Goal: Task Accomplishment & Management: Use online tool/utility

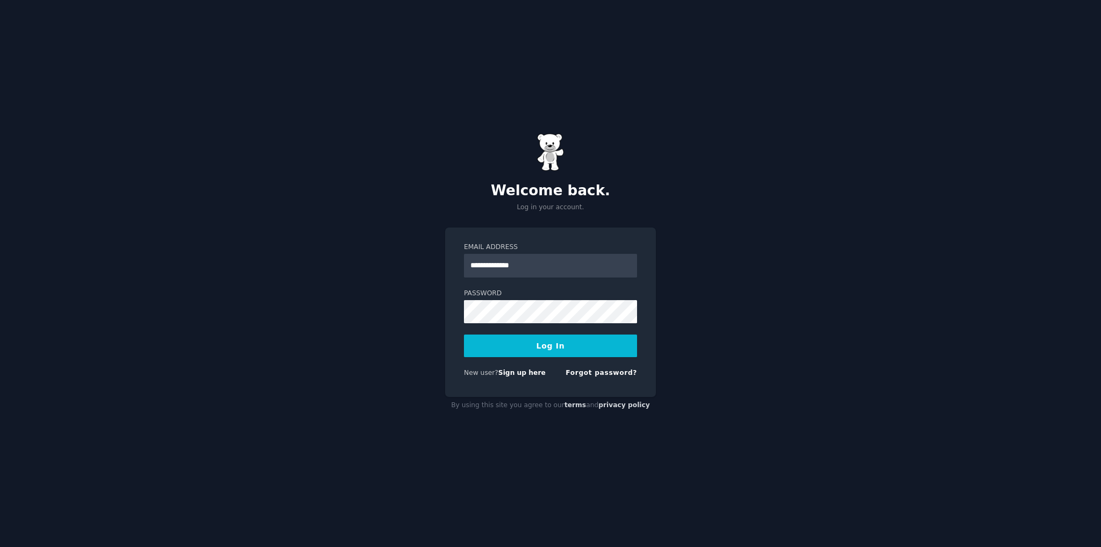
click at [522, 344] on button "Log In" at bounding box center [550, 345] width 173 height 23
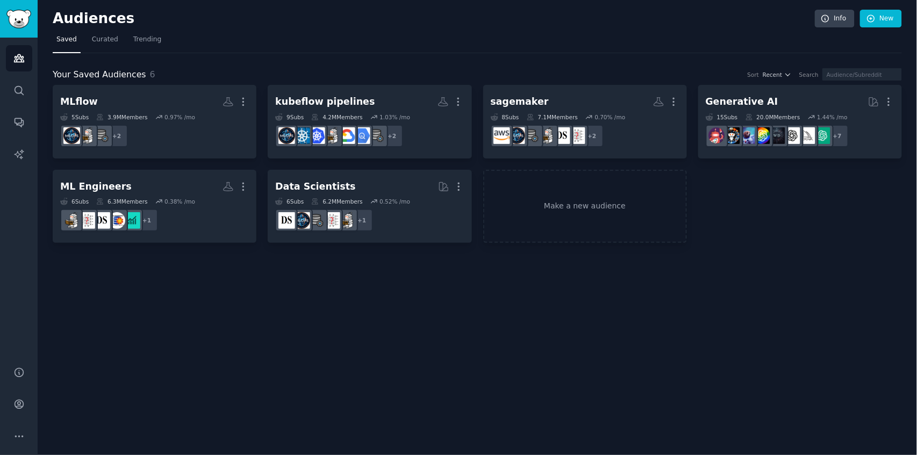
click at [881, 28] on div "Audiences Info New" at bounding box center [477, 21] width 849 height 22
click at [887, 22] on link "New" at bounding box center [881, 19] width 42 height 18
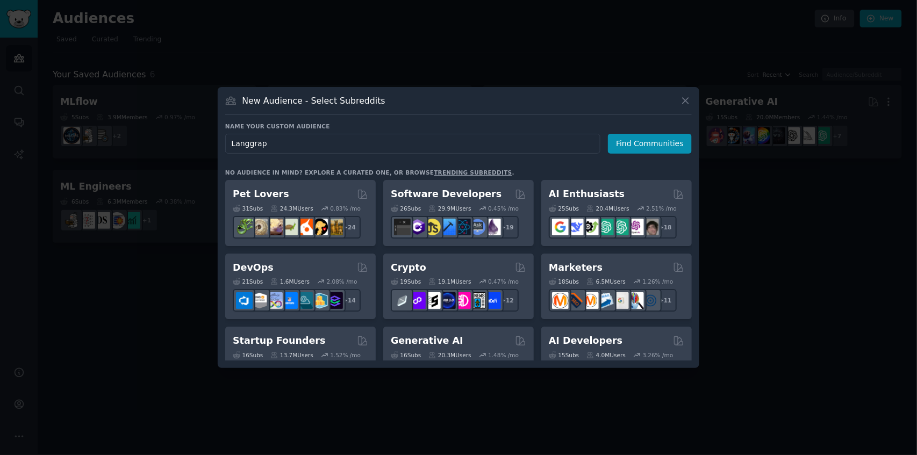
type input "Langgraph"
click button "Find Communities" at bounding box center [650, 144] width 84 height 20
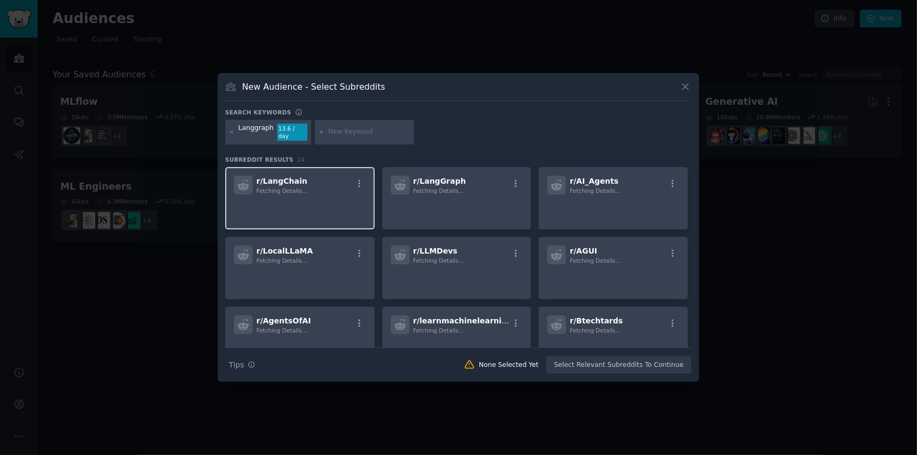
click at [311, 205] on p at bounding box center [300, 209] width 132 height 23
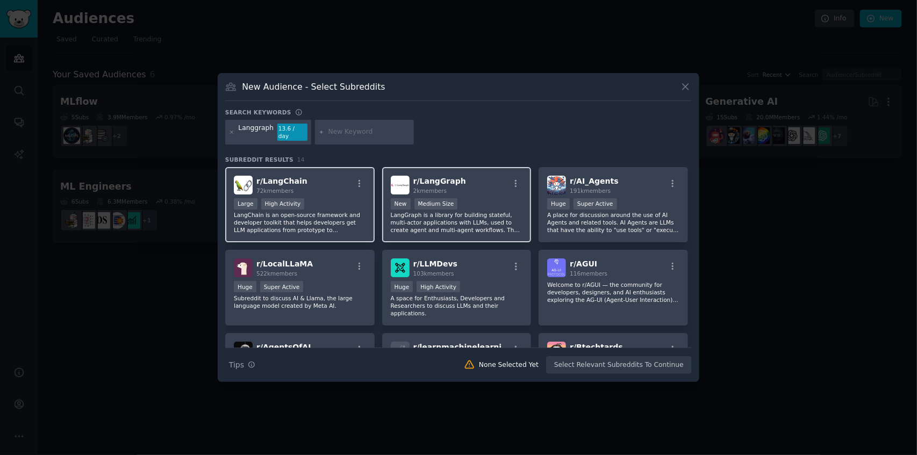
click at [489, 198] on div "New Medium Size" at bounding box center [457, 204] width 132 height 13
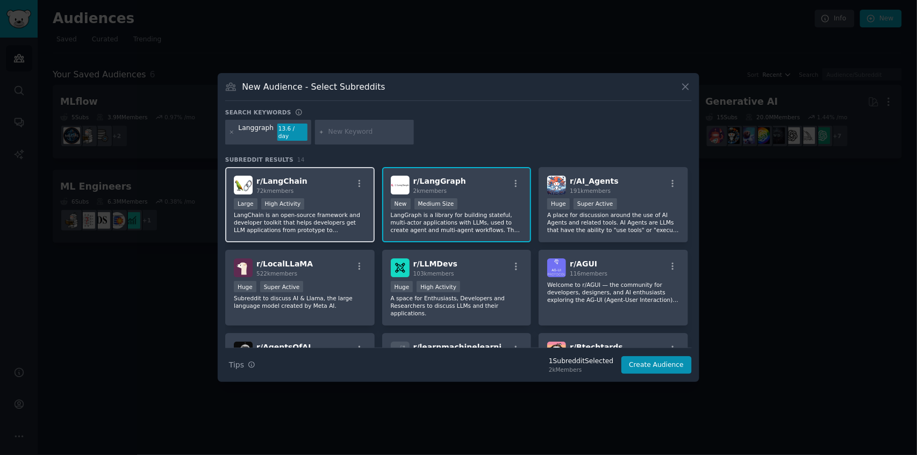
click at [338, 185] on div "r/ LangChain 72k members" at bounding box center [300, 185] width 132 height 19
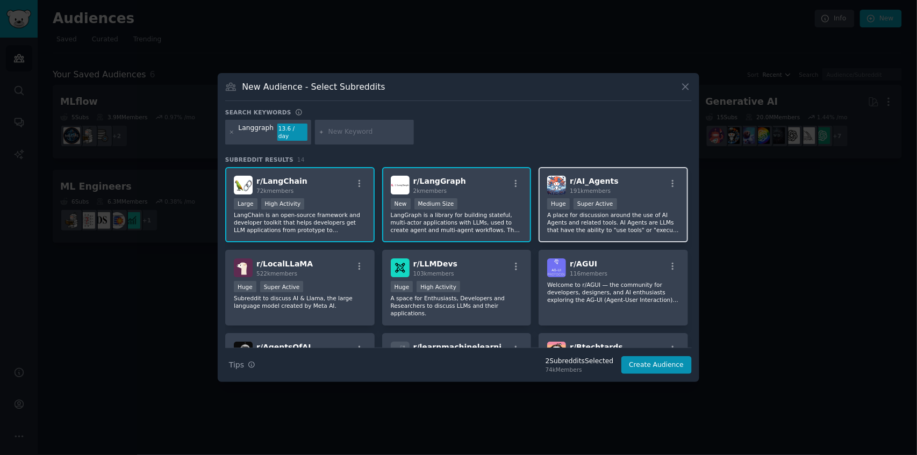
click at [599, 211] on p "A place for discussion around the use of AI Agents and related tools. AI Agents…" at bounding box center [613, 222] width 132 height 23
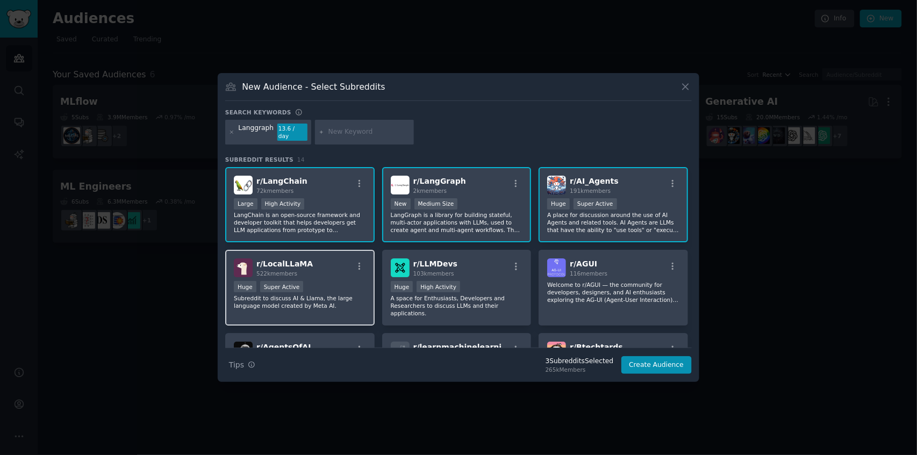
click at [340, 289] on div "Huge Super Active" at bounding box center [300, 287] width 132 height 13
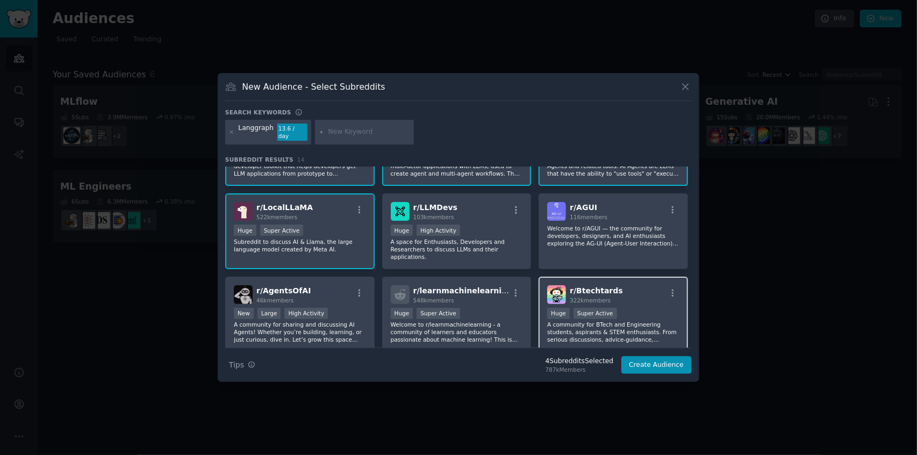
scroll to position [72, 0]
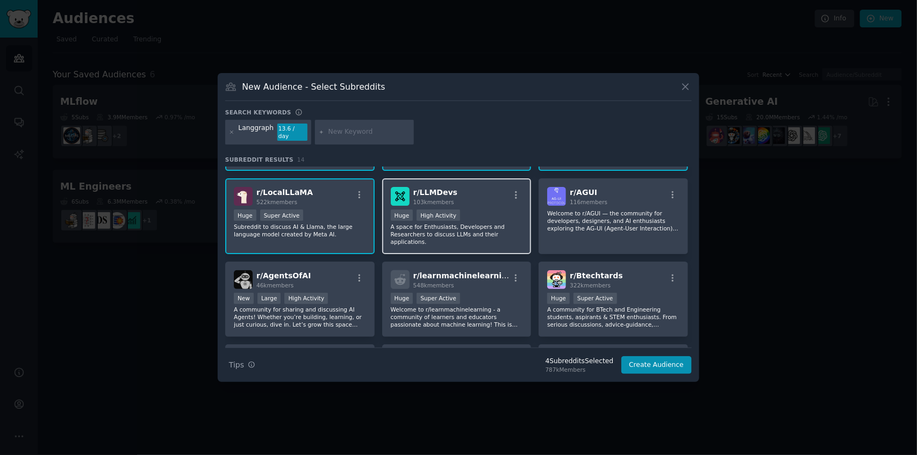
click at [473, 201] on div "r/ LLMDevs 103k members" at bounding box center [457, 196] width 132 height 19
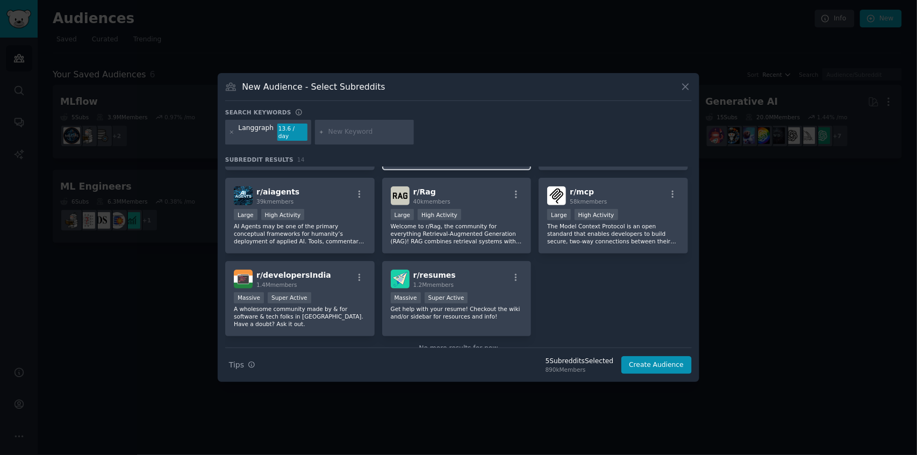
scroll to position [248, 0]
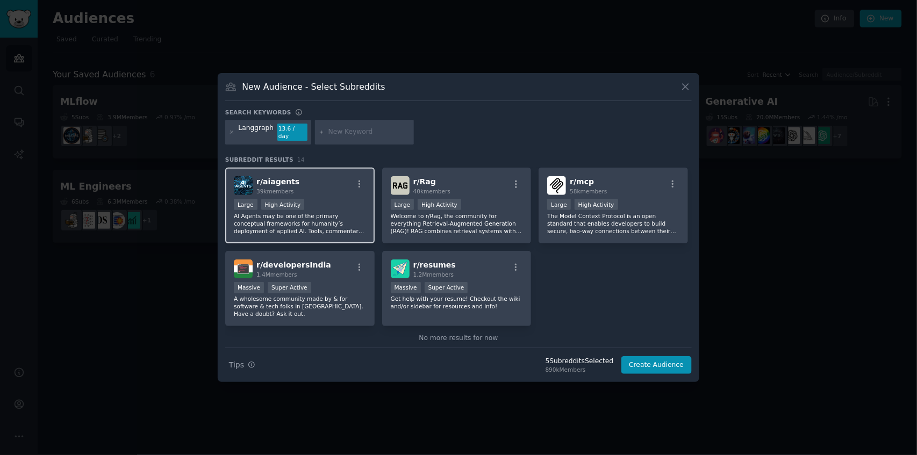
click at [334, 212] on p "AI Agents may be one of the primary conceptual frameworks for humanity’s deploy…" at bounding box center [300, 223] width 132 height 23
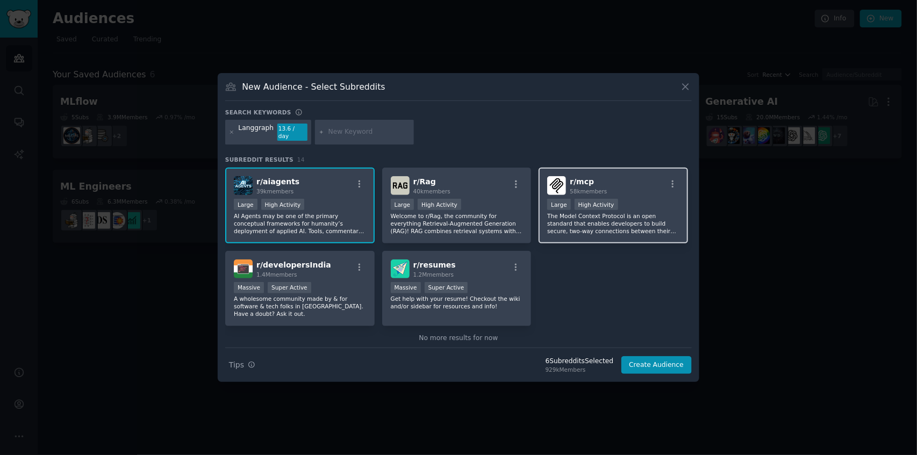
click at [628, 215] on p "The Model Context Protocol is an open standard that enables developers to build…" at bounding box center [613, 223] width 132 height 23
click at [653, 360] on button "Create Audience" at bounding box center [656, 365] width 71 height 18
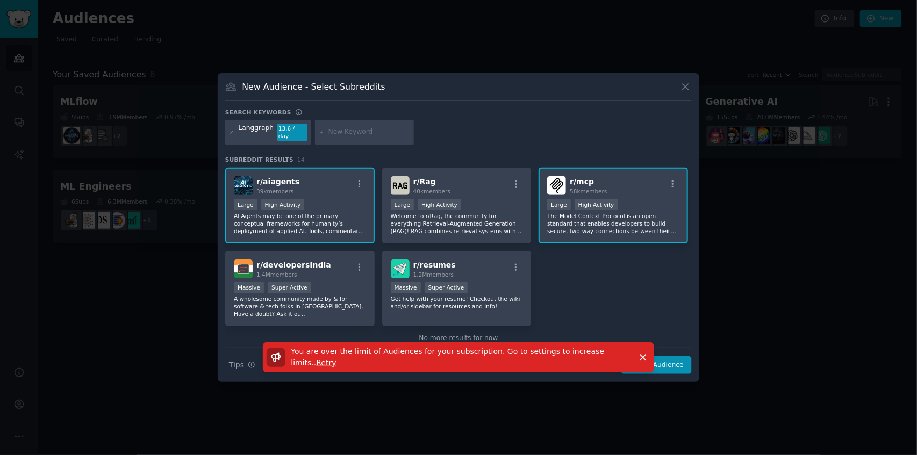
click at [678, 91] on div "New Audience - Select Subreddits" at bounding box center [458, 91] width 467 height 20
click at [673, 356] on div "You are over the limit of Audiences for your subscription. Go to settings to in…" at bounding box center [459, 362] width 482 height 40
drag, startPoint x: 674, startPoint y: 361, endPoint x: 641, endPoint y: 339, distance: 39.1
click at [674, 361] on div "You are over the limit of Audiences for your subscription. Go to settings to in…" at bounding box center [459, 362] width 482 height 40
click at [644, 349] on button "Dismiss" at bounding box center [643, 357] width 19 height 19
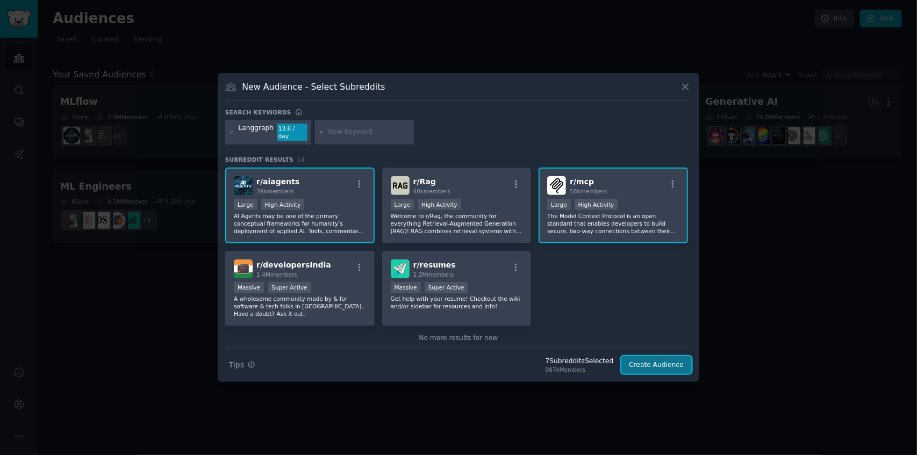
click at [661, 368] on button "Create Audience" at bounding box center [656, 365] width 71 height 18
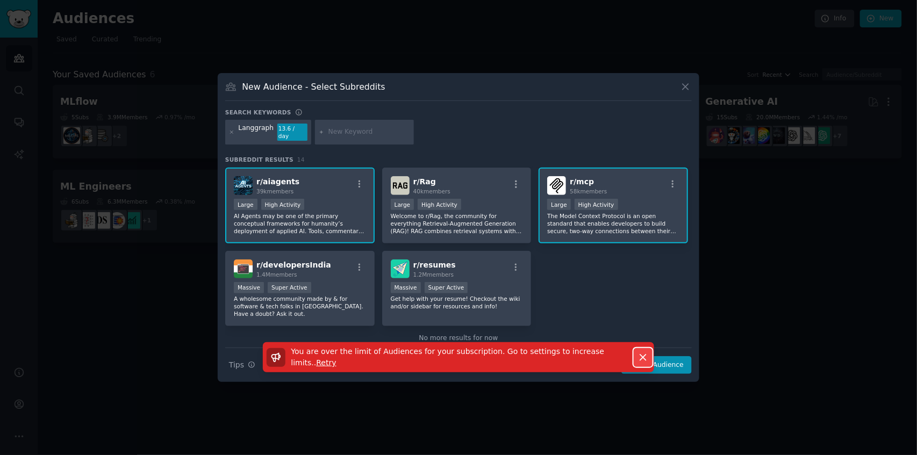
click at [636, 352] on button "Dismiss" at bounding box center [643, 357] width 19 height 19
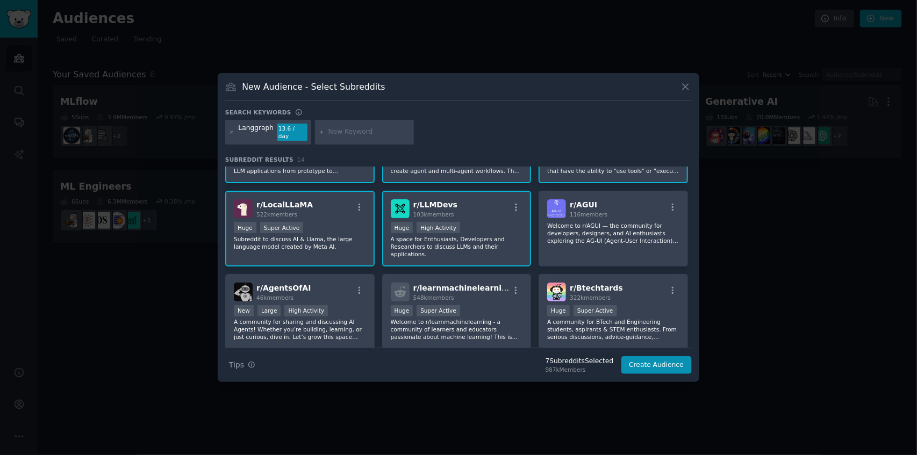
scroll to position [33, 0]
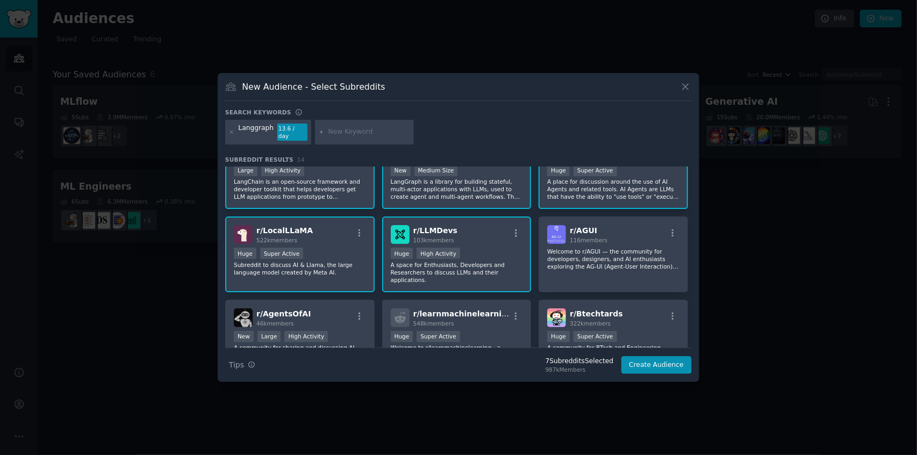
click at [249, 135] on div "Langgraph" at bounding box center [256, 132] width 35 height 17
copy div "Langgraph"
click at [684, 91] on icon at bounding box center [685, 86] width 11 height 11
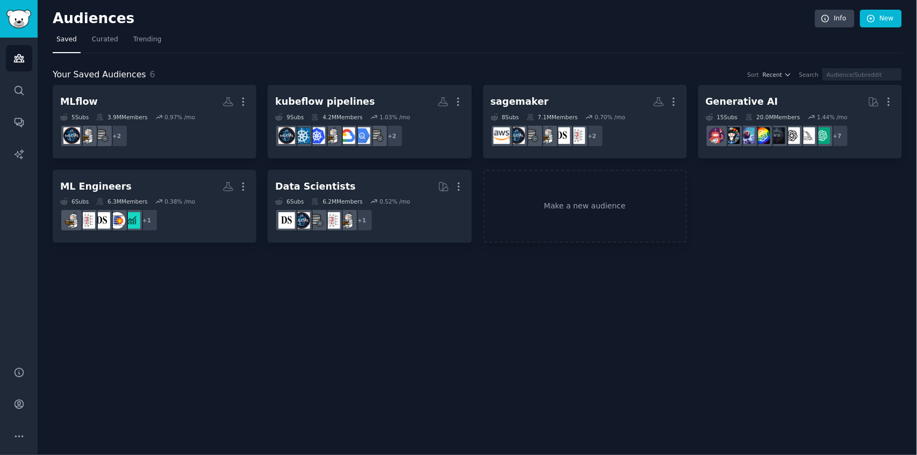
click at [671, 38] on nav "Saved Curated Trending" at bounding box center [477, 42] width 849 height 22
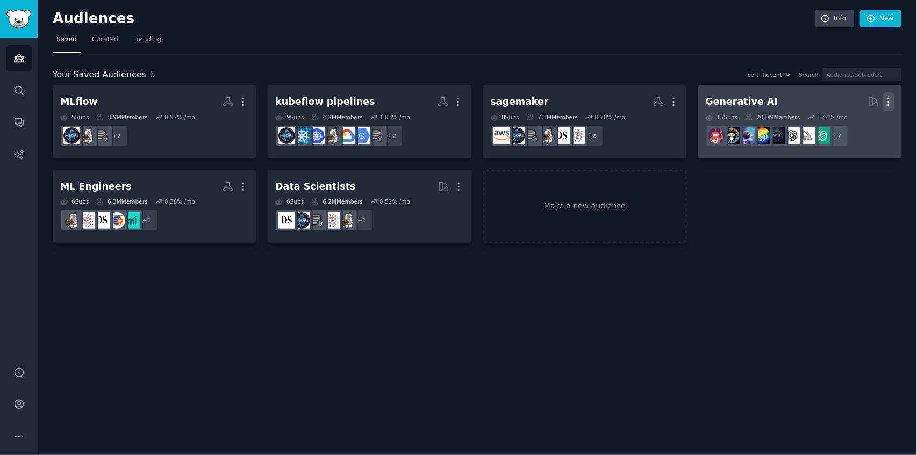
click at [890, 98] on icon "button" at bounding box center [889, 102] width 1 height 8
click at [861, 123] on p "Delete" at bounding box center [859, 124] width 25 height 11
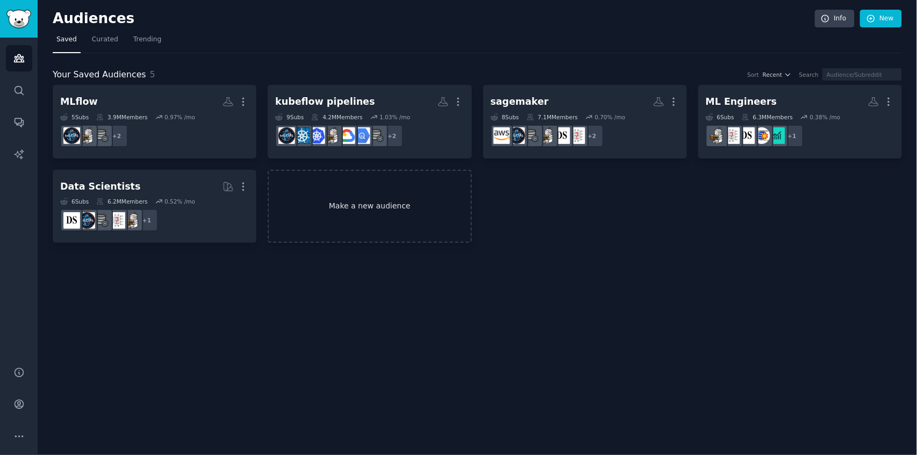
click at [390, 223] on link "Make a new audience" at bounding box center [370, 207] width 204 height 74
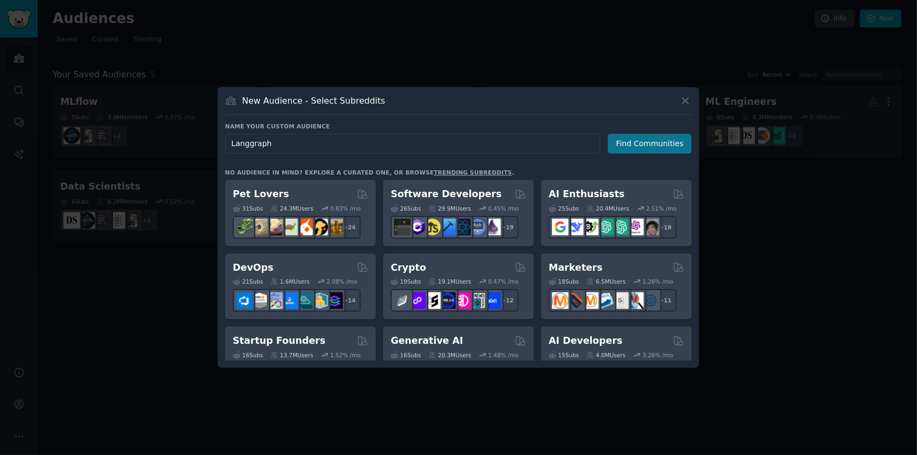
type input "Langgraph"
click at [684, 141] on button "Find Communities" at bounding box center [650, 144] width 84 height 20
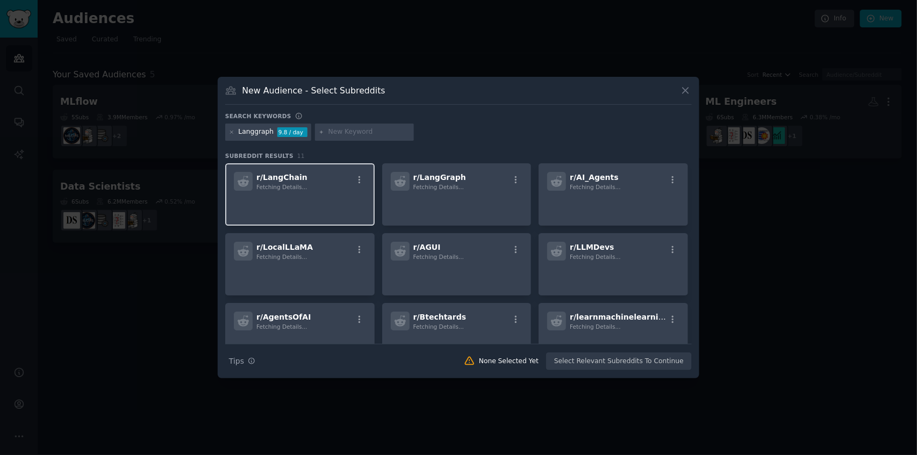
click at [314, 190] on div "r/ LangChain Fetching Details..." at bounding box center [300, 181] width 132 height 19
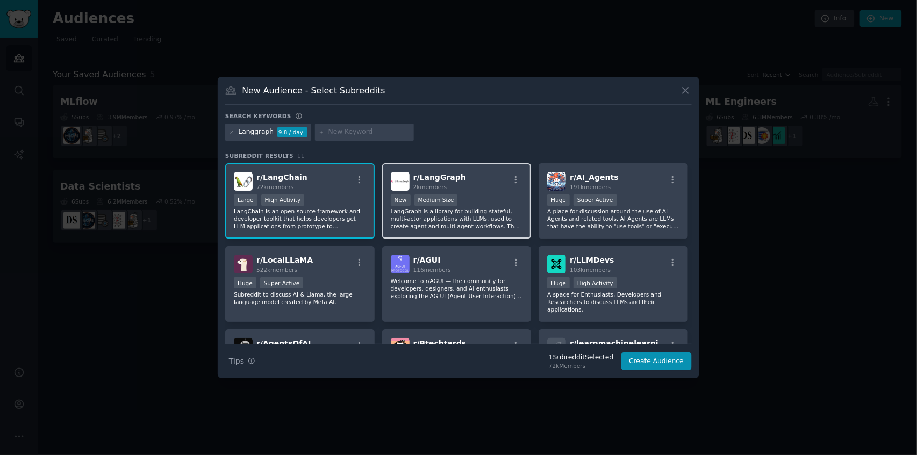
click at [437, 180] on span "r/ LangGraph" at bounding box center [439, 177] width 53 height 9
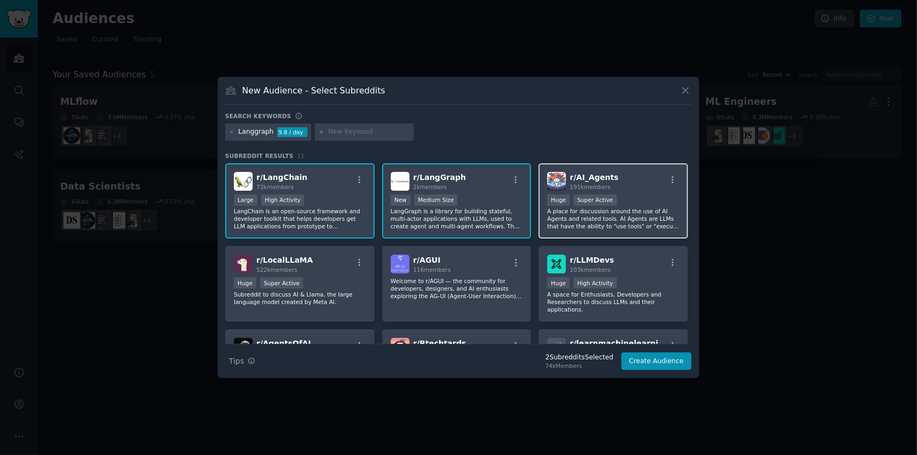
click at [616, 178] on div "r/ AI_Agents 191k members" at bounding box center [613, 181] width 132 height 19
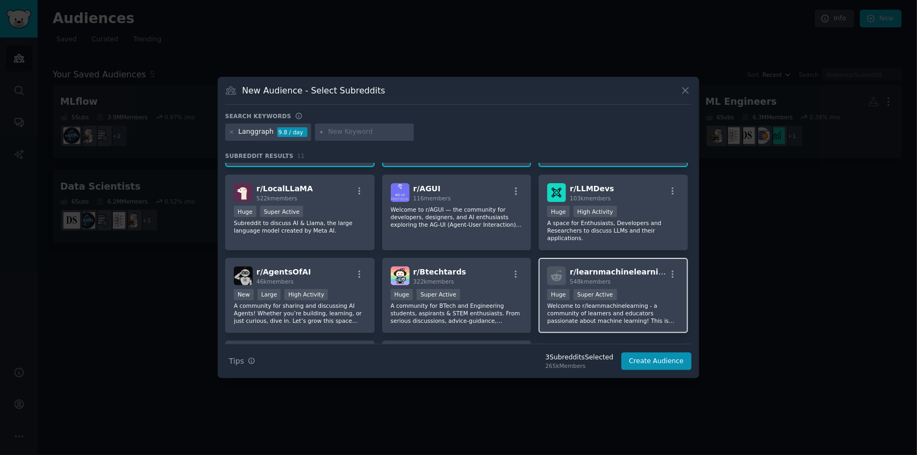
scroll to position [108, 0]
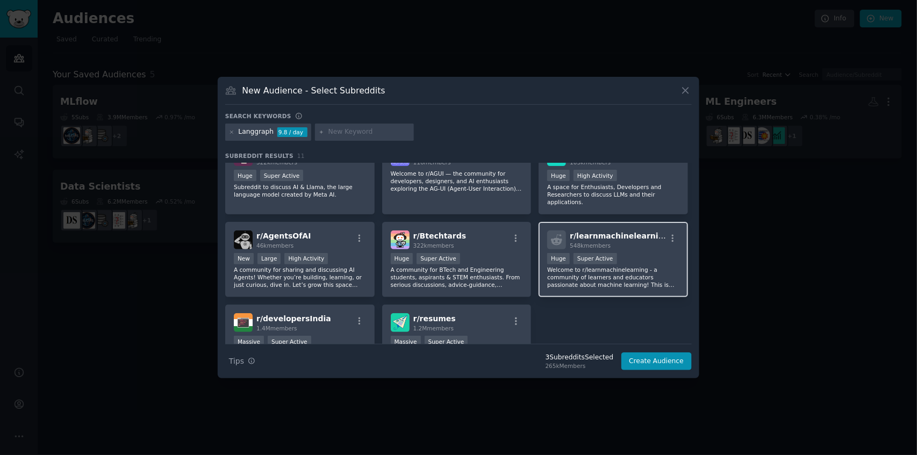
click at [638, 253] on div "Huge Super Active" at bounding box center [613, 259] width 132 height 13
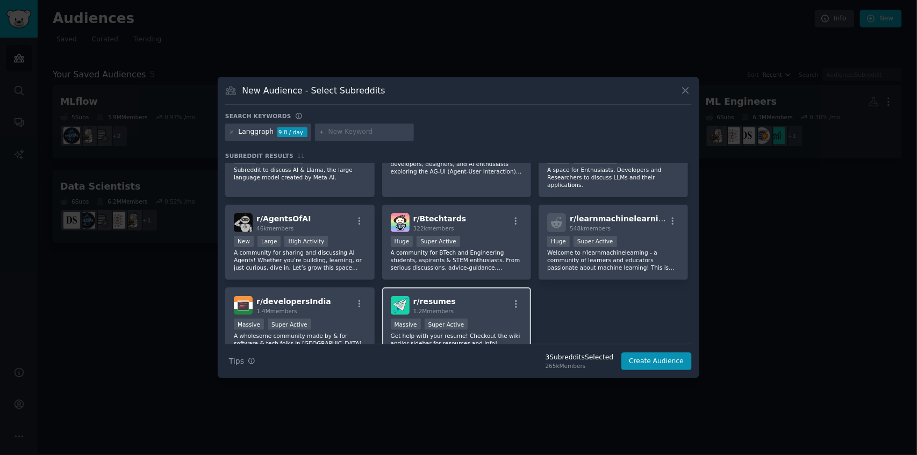
scroll to position [166, 0]
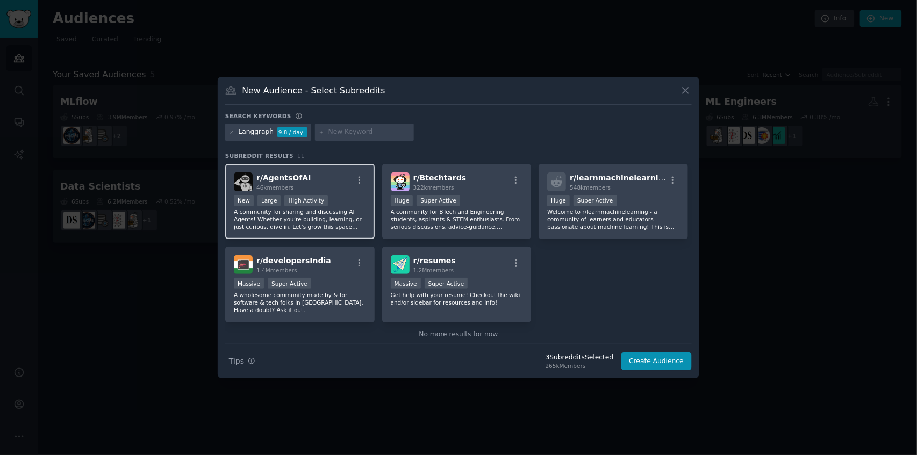
click at [336, 195] on div "New Large High Activity" at bounding box center [300, 201] width 132 height 13
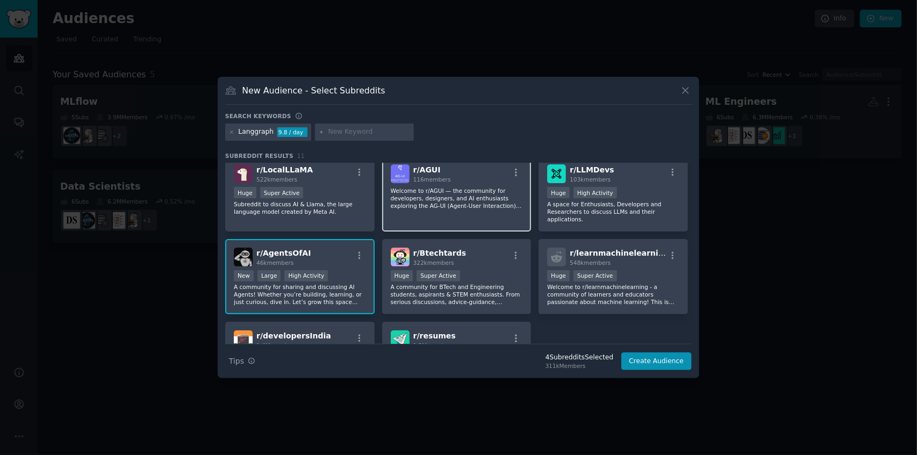
scroll to position [22, 0]
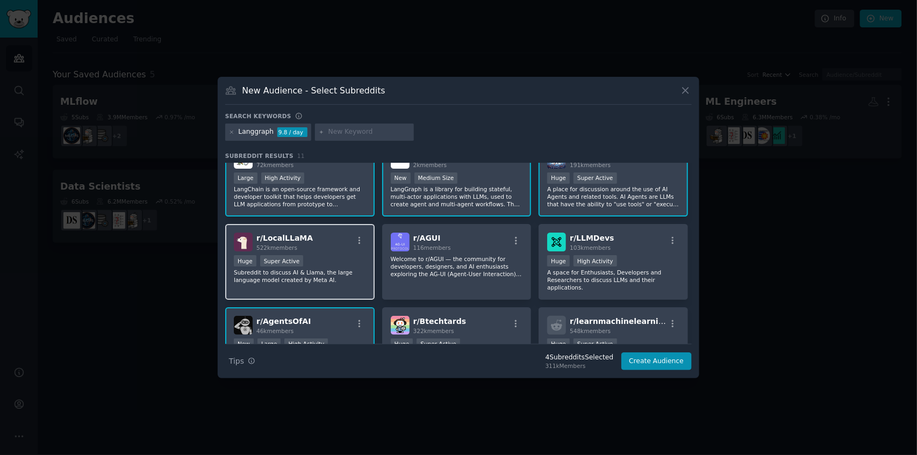
click at [335, 253] on div "r/ LocalLLaMA 522k members Huge Super Active Subreddit to discuss AI & Llama, t…" at bounding box center [299, 262] width 149 height 76
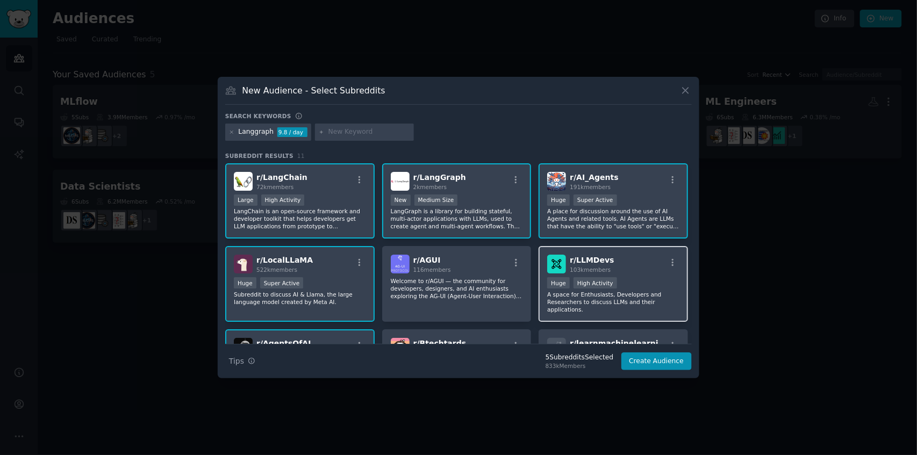
scroll to position [0, 0]
click at [633, 274] on div "r/ LLMDevs 103k members Huge High Activity A space for Enthusiasts, Developers …" at bounding box center [613, 284] width 149 height 76
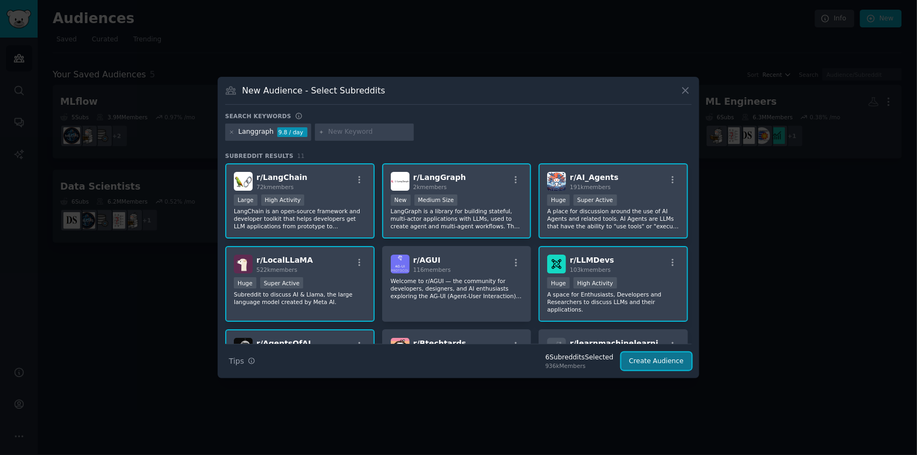
click at [656, 365] on button "Create Audience" at bounding box center [656, 362] width 71 height 18
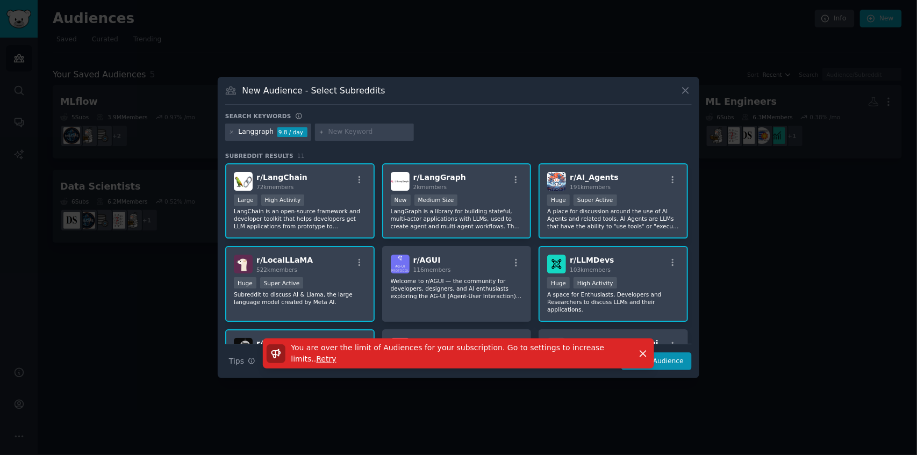
click at [337, 356] on span "Retry" at bounding box center [327, 359] width 20 height 9
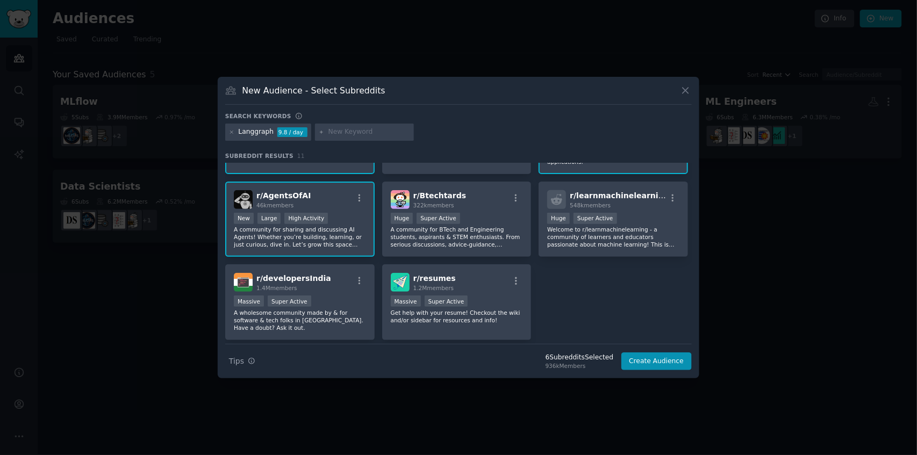
scroll to position [166, 0]
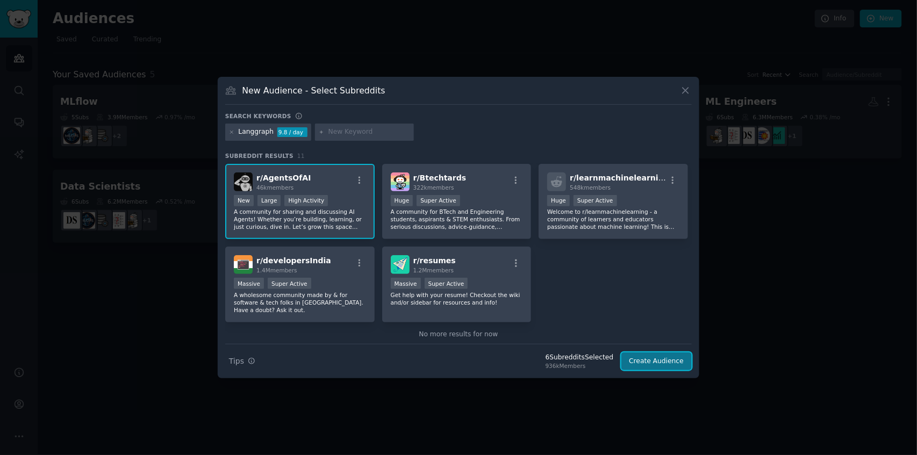
click at [639, 357] on button "Create Audience" at bounding box center [656, 362] width 71 height 18
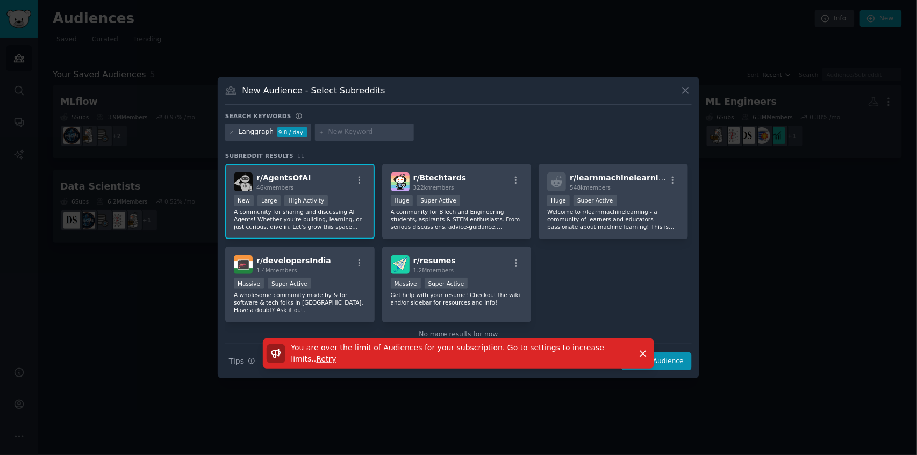
click at [732, 251] on div at bounding box center [458, 227] width 917 height 455
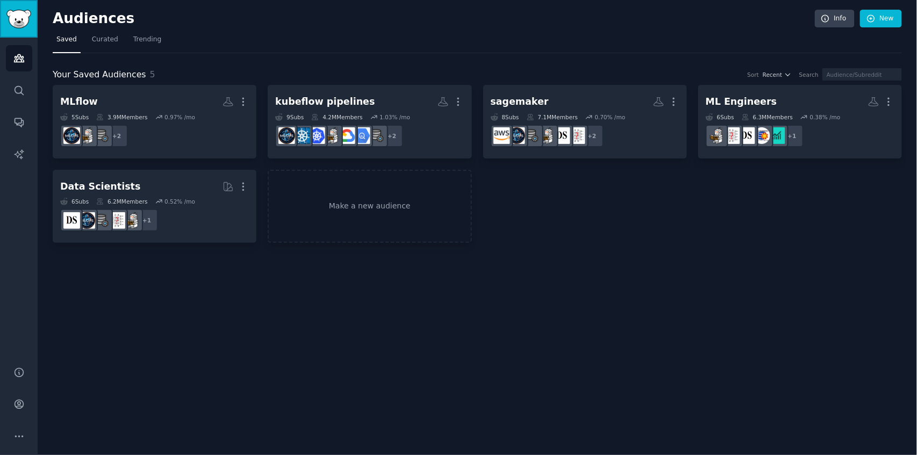
click at [18, 13] on img "Sidebar" at bounding box center [18, 19] width 25 height 19
click at [34, 76] on div "Audiences Search Conversations AI Reports" at bounding box center [19, 196] width 38 height 316
click at [24, 89] on icon "Sidebar" at bounding box center [18, 90] width 11 height 11
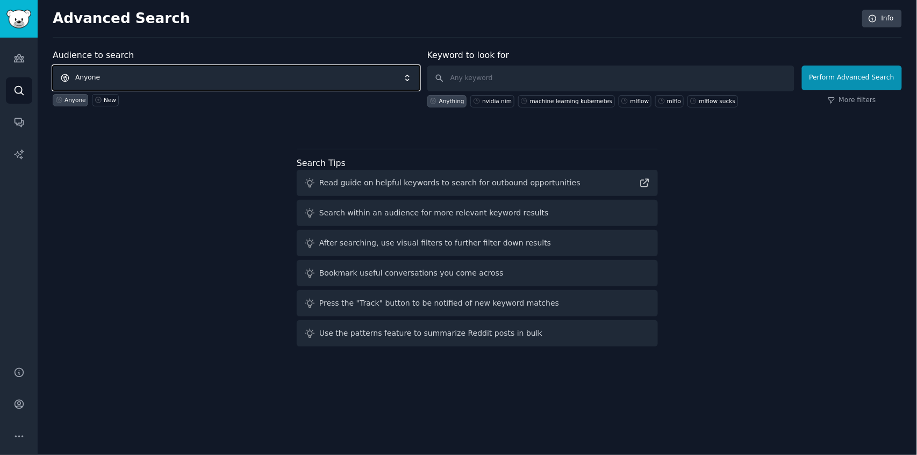
click at [290, 78] on span "Anyone" at bounding box center [236, 78] width 367 height 25
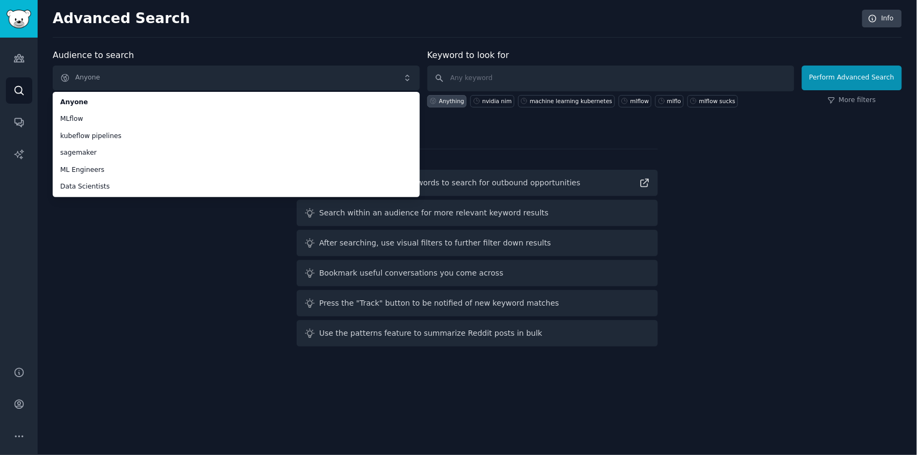
click at [142, 240] on div "Audience to search Anyone Anyone MLflow kubeflow pipelines sagemaker ML Enginee…" at bounding box center [477, 200] width 849 height 302
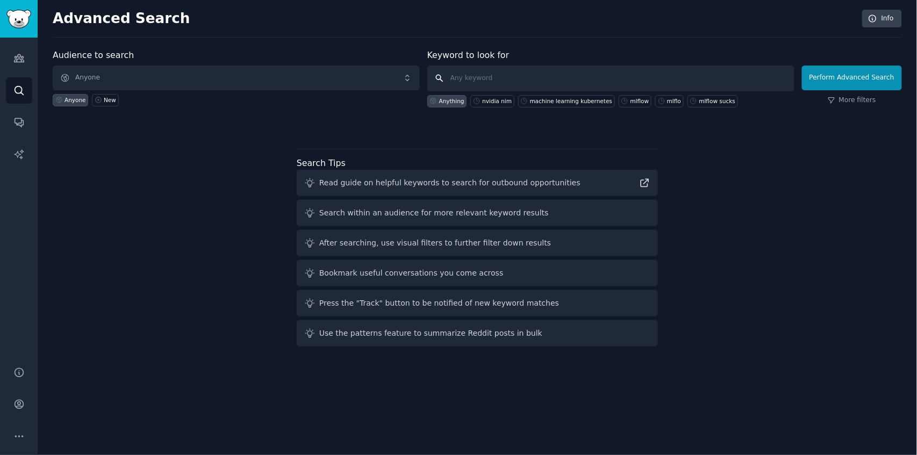
click at [505, 70] on input "text" at bounding box center [610, 79] width 367 height 26
type input "langgraph"
click button "Perform Advanced Search" at bounding box center [852, 78] width 100 height 25
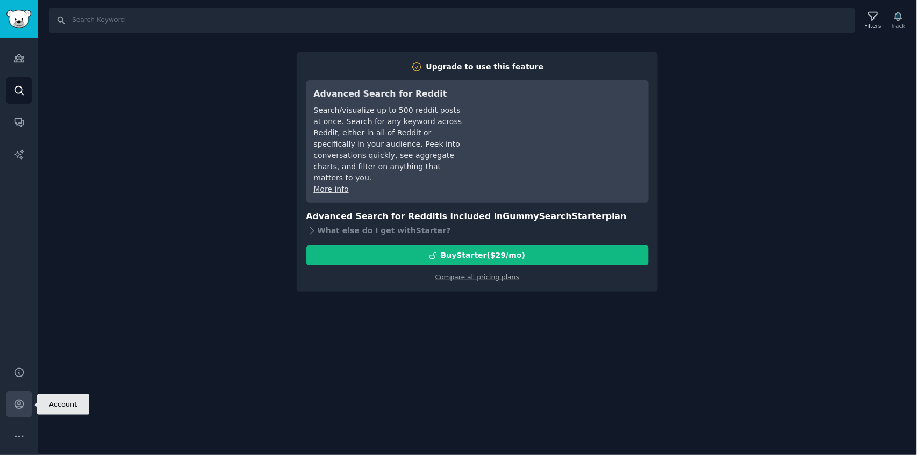
click at [14, 401] on icon "Sidebar" at bounding box center [18, 404] width 11 height 11
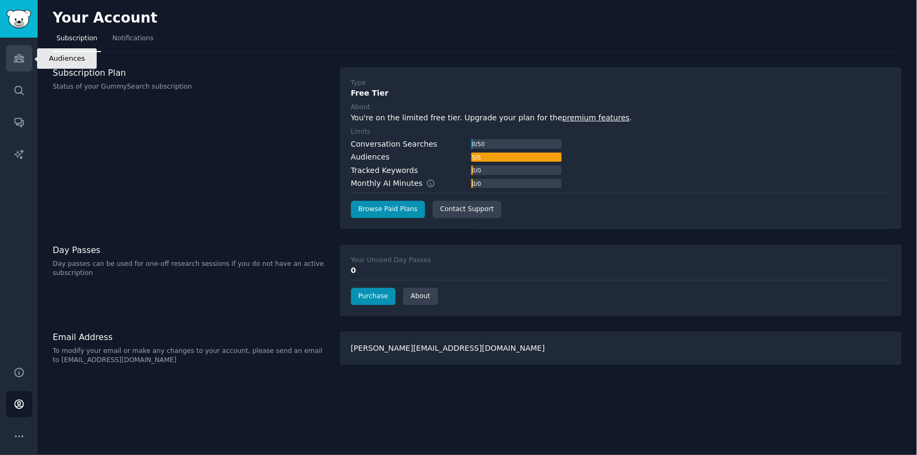
click at [31, 65] on link "Audiences" at bounding box center [19, 58] width 26 height 26
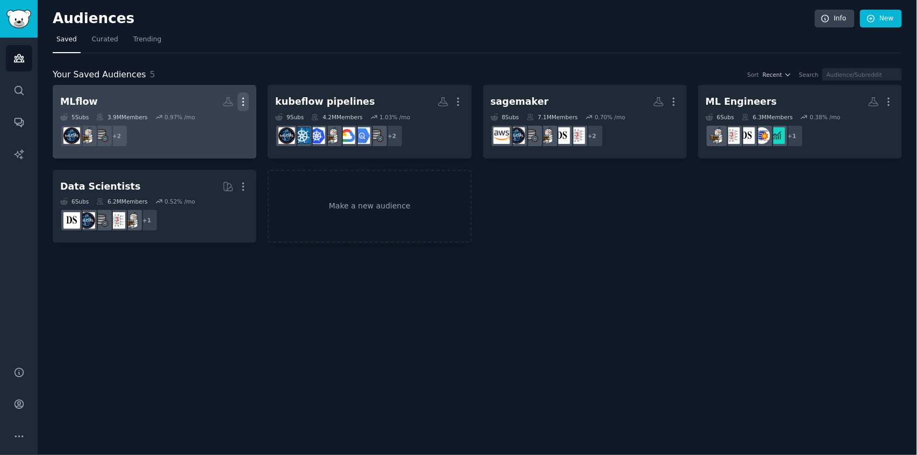
click at [246, 100] on icon "button" at bounding box center [243, 101] width 11 height 11
click at [224, 134] on div "Delete" at bounding box center [206, 124] width 51 height 23
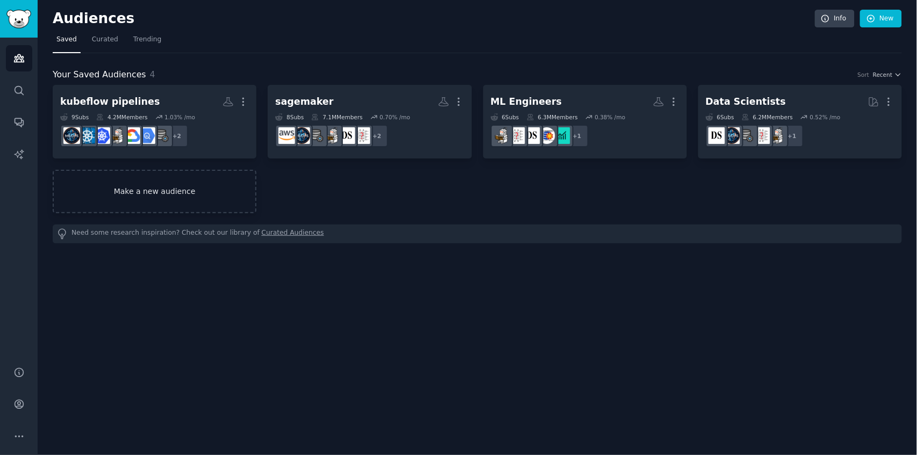
click at [194, 196] on link "Make a new audience" at bounding box center [155, 192] width 204 height 44
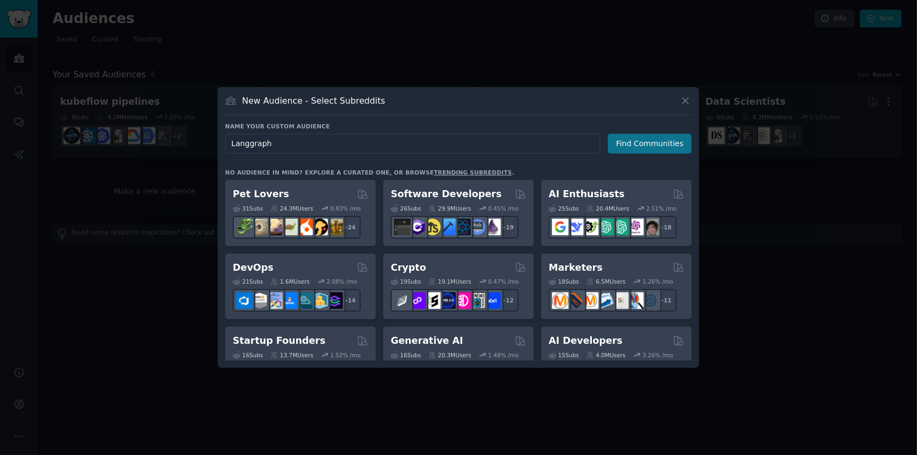
type input "Langgraph"
click at [652, 145] on button "Find Communities" at bounding box center [650, 144] width 84 height 20
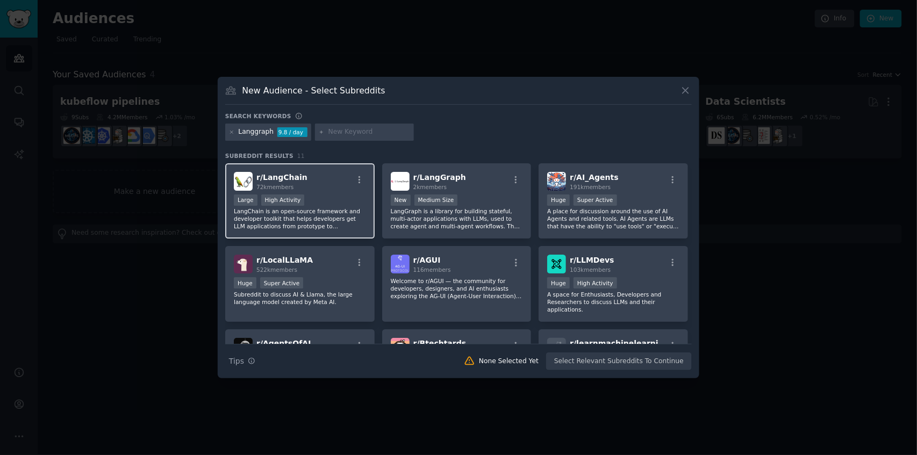
click at [323, 177] on div "r/ LangChain 72k members" at bounding box center [300, 181] width 132 height 19
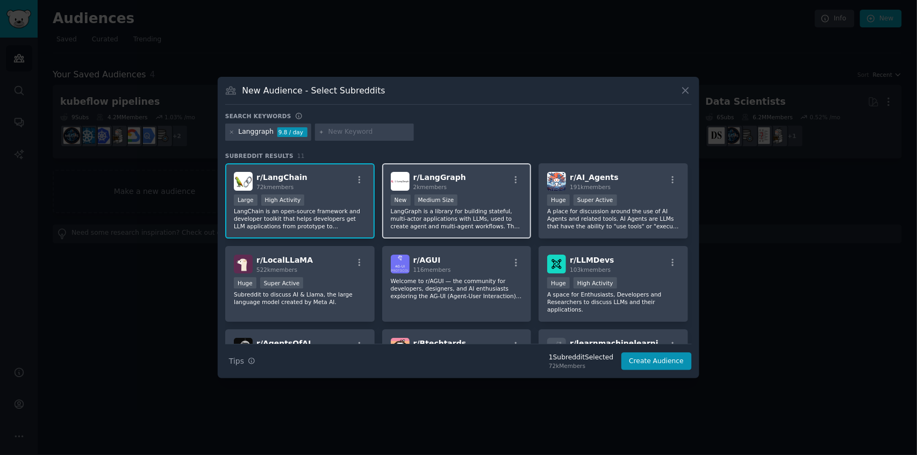
click at [452, 186] on div "2k members" at bounding box center [439, 187] width 53 height 8
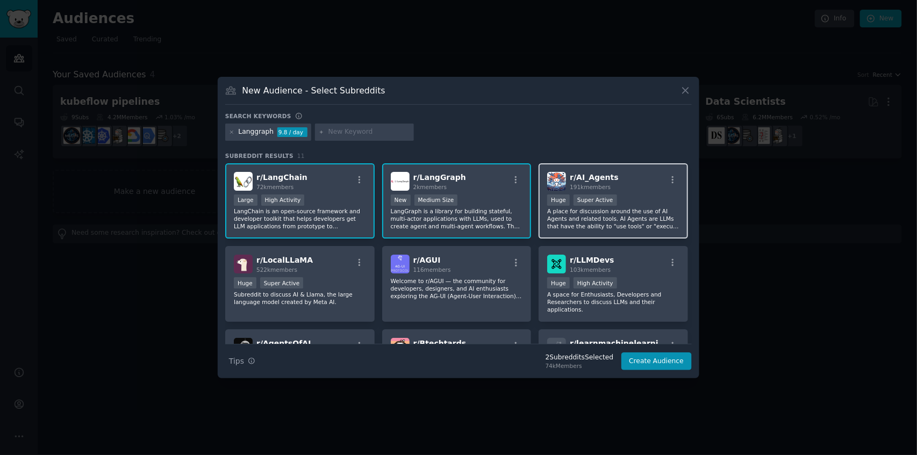
click at [610, 186] on div "r/ AI_Agents 191k members" at bounding box center [613, 181] width 132 height 19
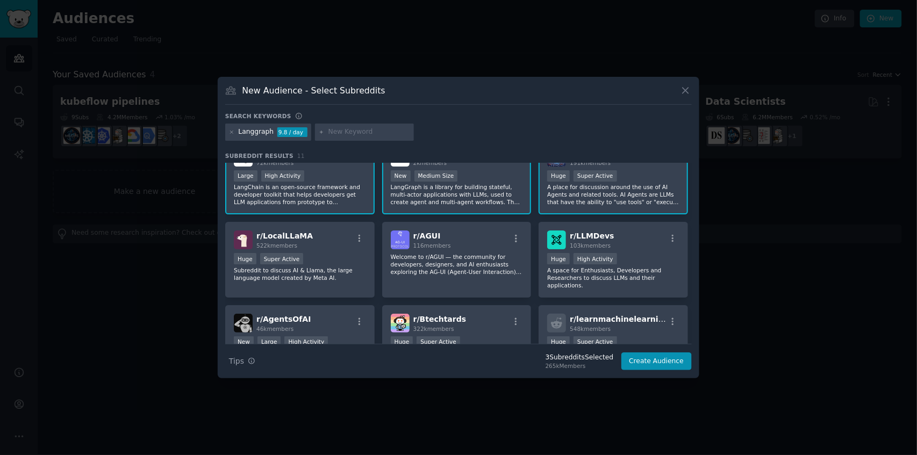
scroll to position [35, 0]
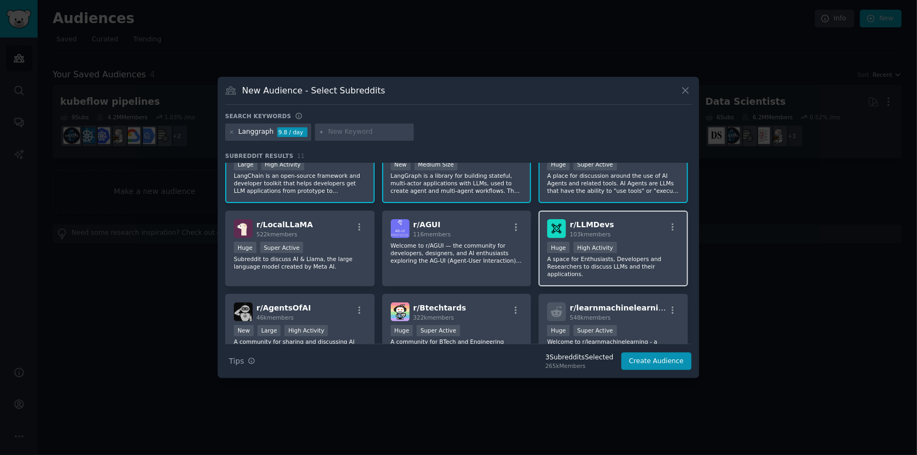
click at [623, 228] on div "r/ LLMDevs 103k members" at bounding box center [613, 228] width 132 height 19
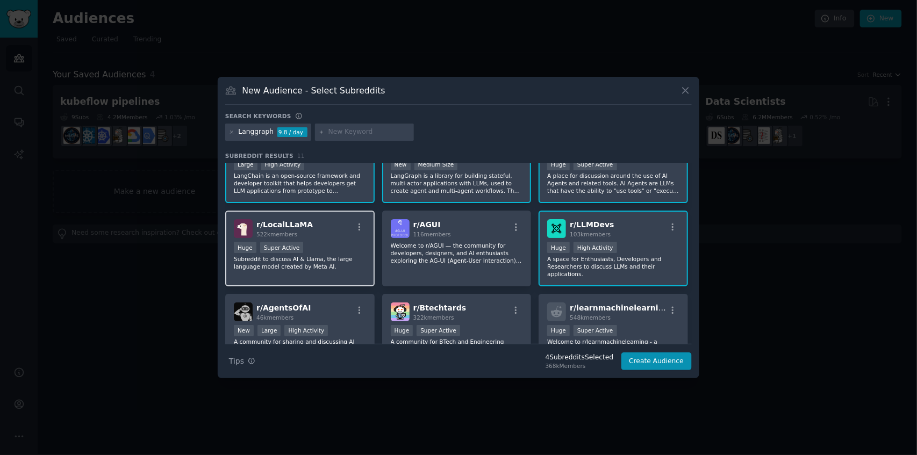
click at [341, 251] on div "Huge Super Active" at bounding box center [300, 248] width 132 height 13
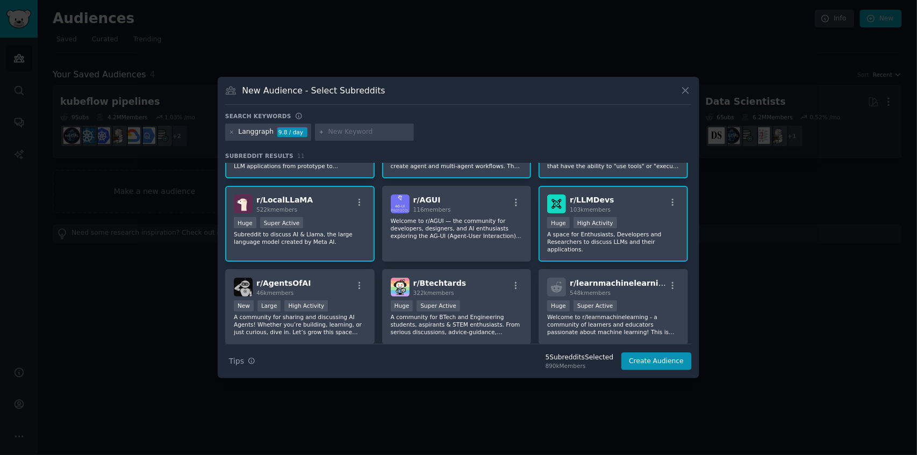
scroll to position [72, 0]
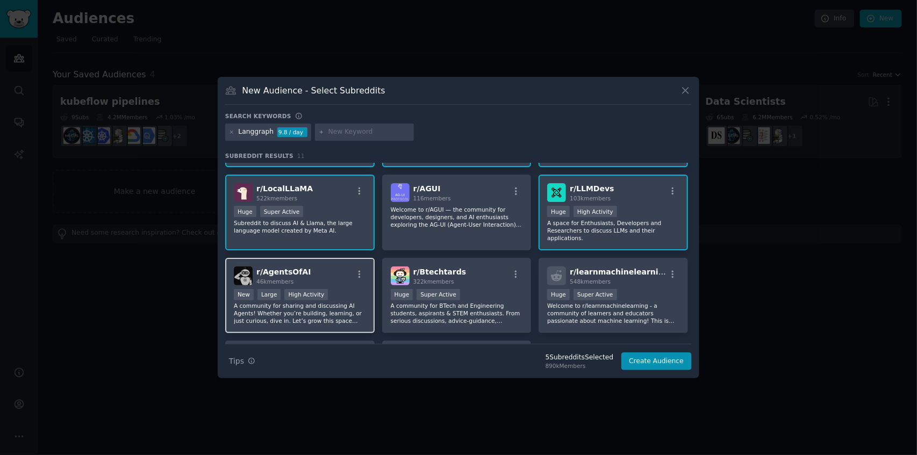
click at [331, 276] on div "r/ AgentsOfAI 46k members" at bounding box center [300, 276] width 132 height 19
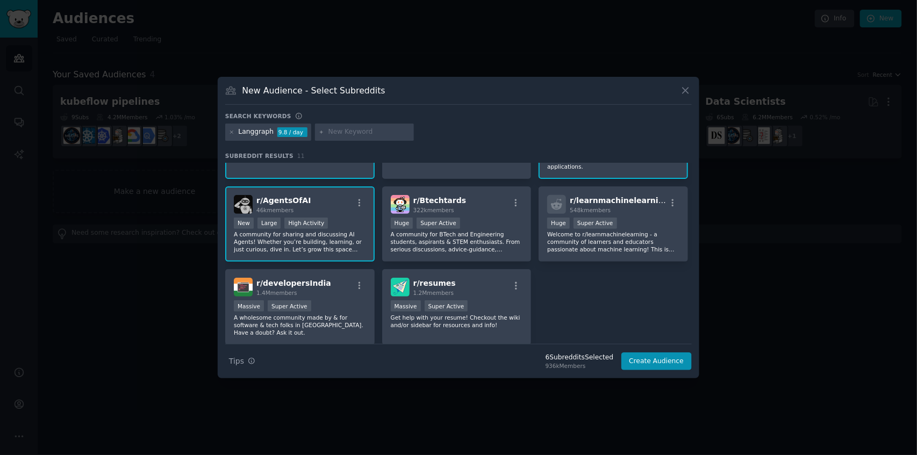
scroll to position [0, 0]
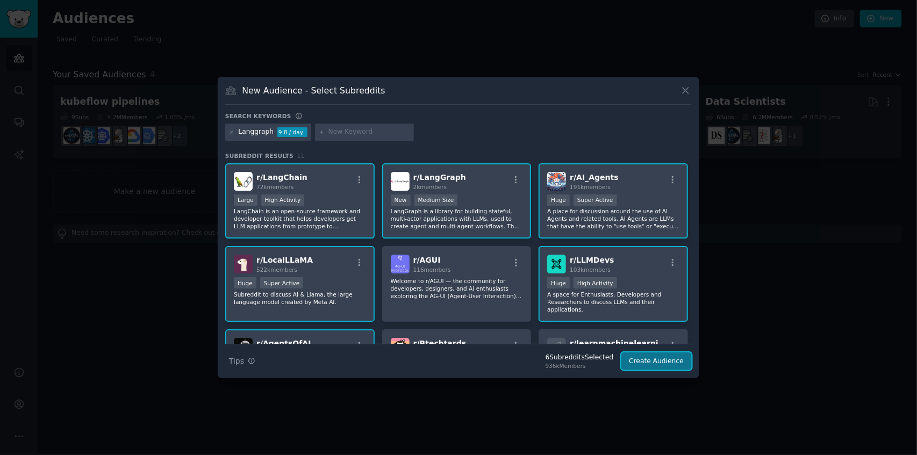
click at [664, 365] on button "Create Audience" at bounding box center [656, 362] width 71 height 18
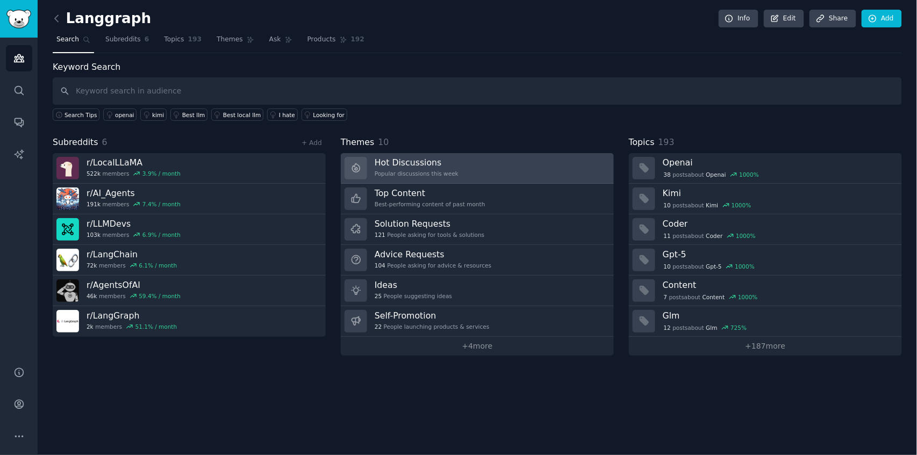
click at [557, 158] on link "Hot Discussions Popular discussions this week" at bounding box center [477, 168] width 273 height 31
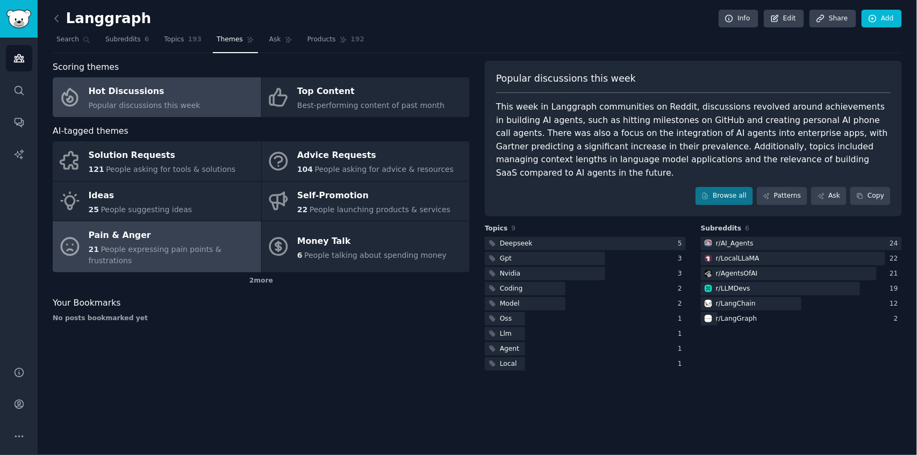
click at [137, 241] on div "Pain & Anger" at bounding box center [172, 235] width 167 height 17
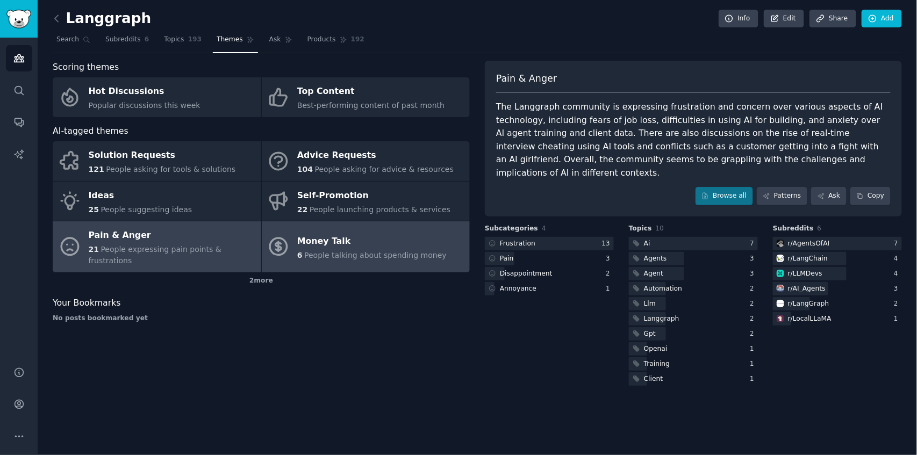
click at [345, 240] on div "Money Talk" at bounding box center [371, 241] width 149 height 17
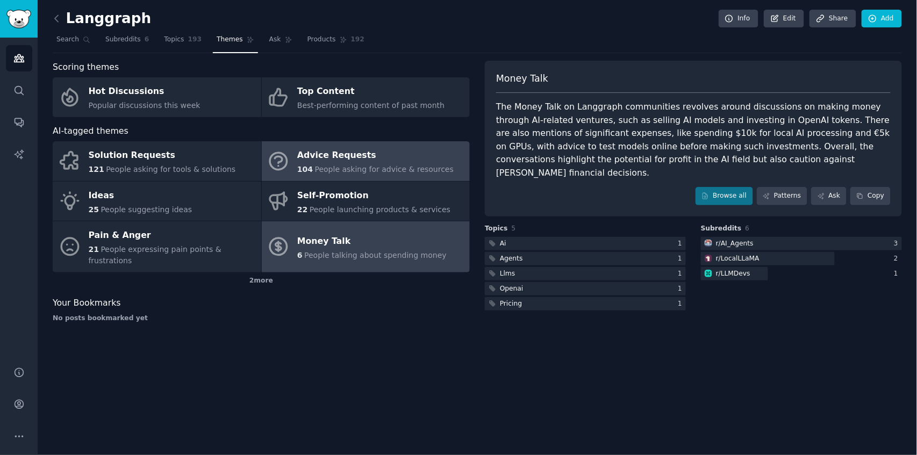
click at [401, 155] on div "Advice Requests" at bounding box center [375, 155] width 156 height 17
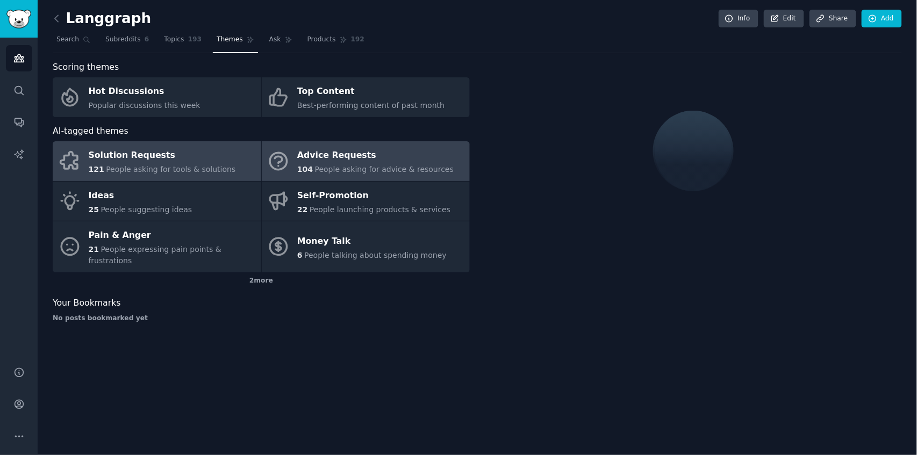
click at [196, 159] on div "Solution Requests" at bounding box center [162, 155] width 147 height 17
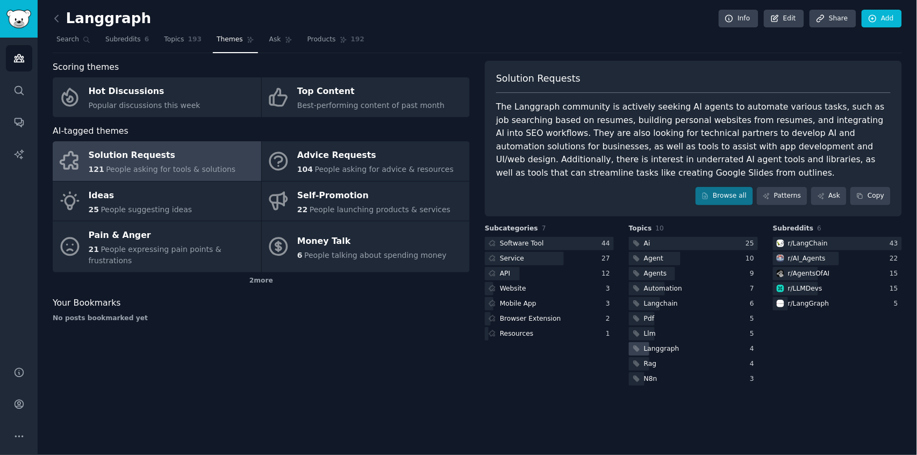
click at [655, 349] on div "Langgraph" at bounding box center [661, 350] width 35 height 10
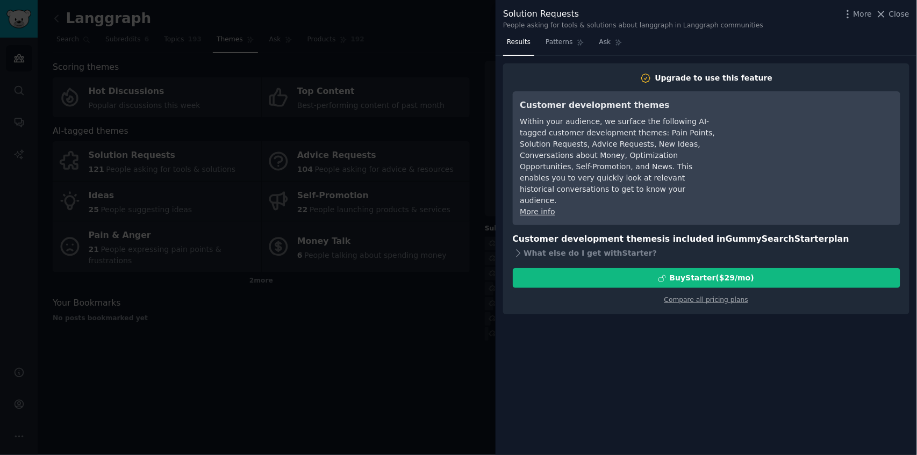
click at [396, 316] on div at bounding box center [458, 227] width 917 height 455
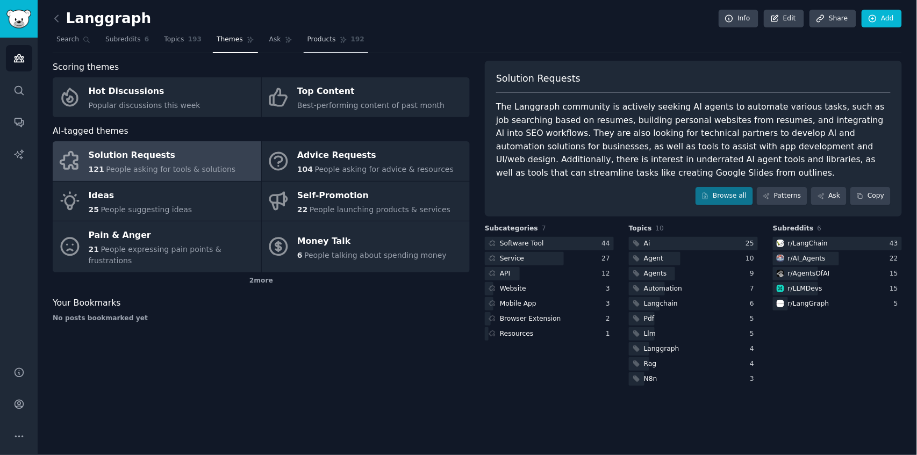
click at [314, 35] on span "Products" at bounding box center [322, 40] width 28 height 10
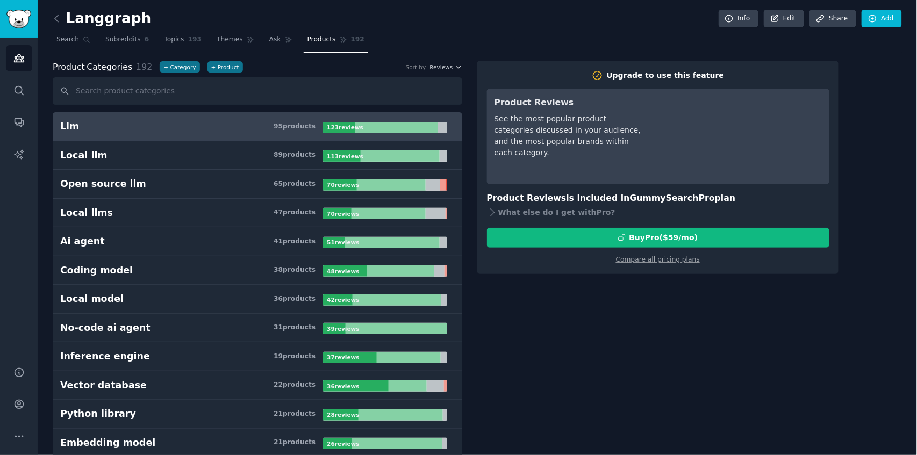
click at [261, 134] on link "Llm 95 product s 123 review s" at bounding box center [258, 126] width 410 height 29
click at [279, 45] on link "Ask" at bounding box center [281, 42] width 31 height 22
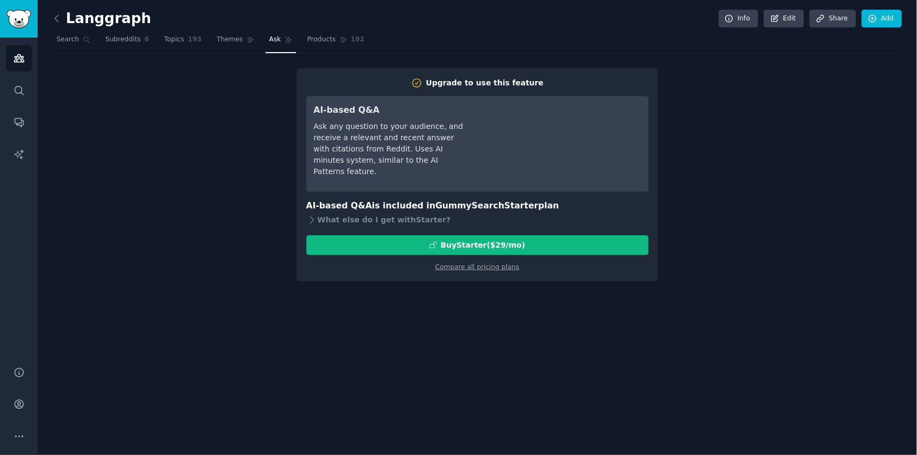
click at [243, 72] on div "Upgrade to use this feature AI-based Q&A Ask any question to your audience, and…" at bounding box center [477, 174] width 849 height 213
click at [188, 42] on span "193" at bounding box center [195, 40] width 14 height 10
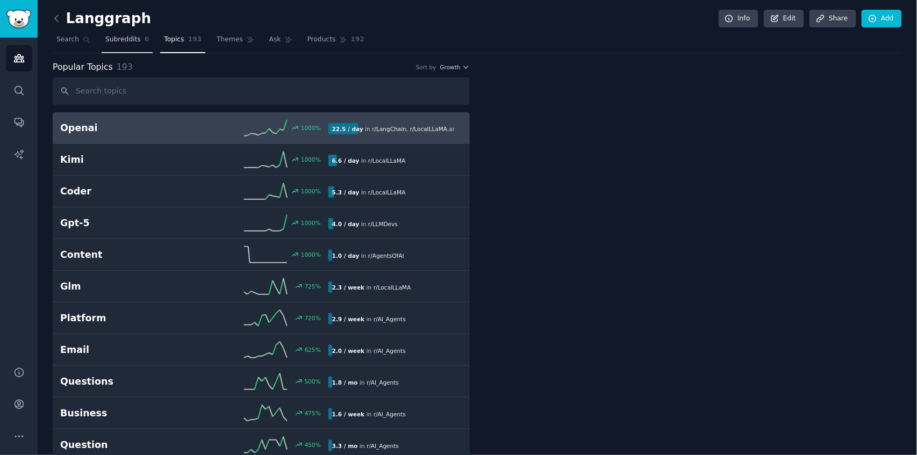
click at [144, 42] on link "Subreddits 6" at bounding box center [127, 42] width 51 height 22
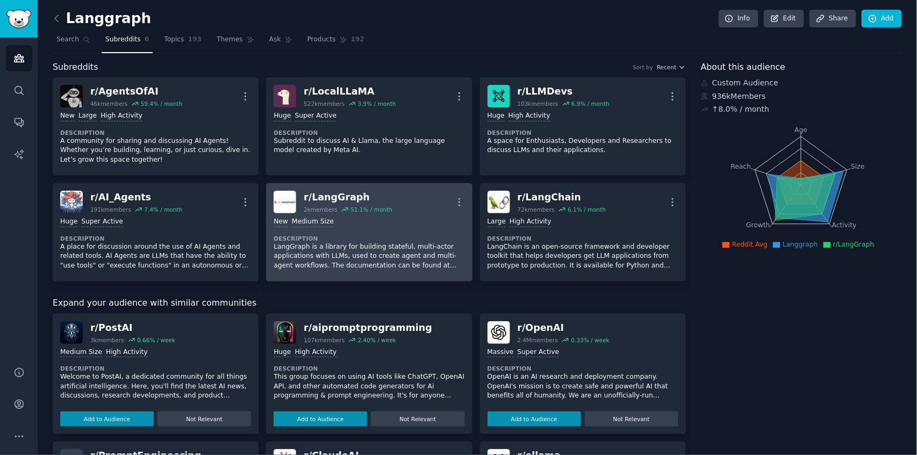
click at [391, 204] on div "r/ LangGraph 2k members 51.1 % / month More" at bounding box center [369, 202] width 191 height 23
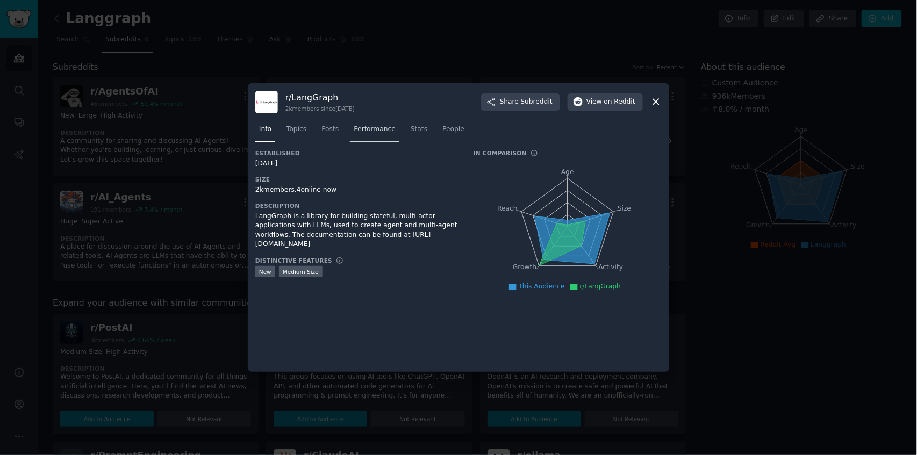
click at [350, 127] on link "Performance" at bounding box center [374, 132] width 49 height 22
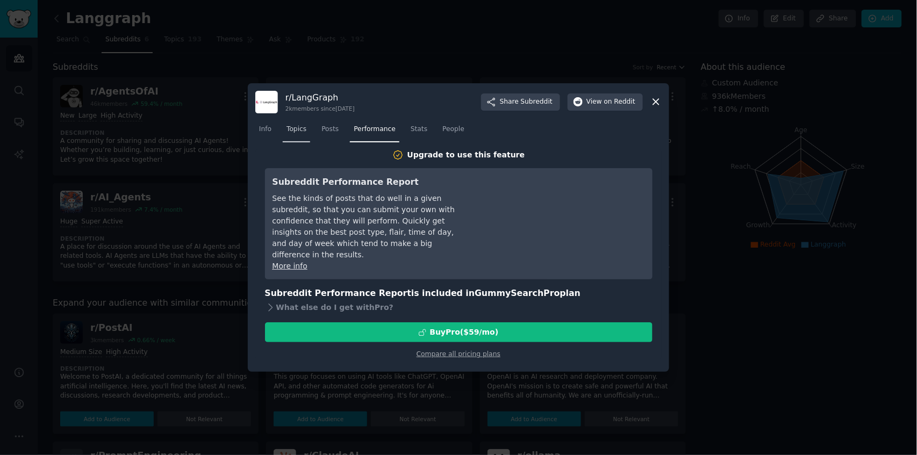
click at [308, 127] on link "Topics" at bounding box center [296, 132] width 27 height 22
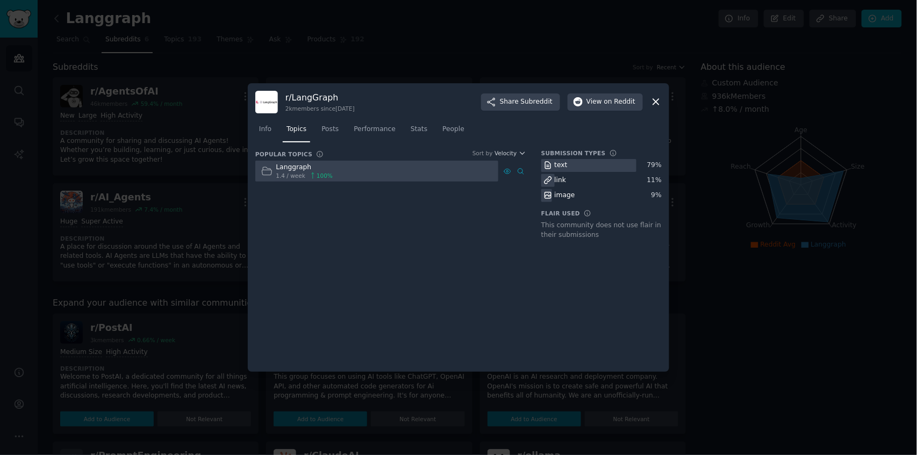
click at [339, 175] on div at bounding box center [376, 171] width 243 height 21
click at [265, 133] on span "Info" at bounding box center [265, 130] width 12 height 10
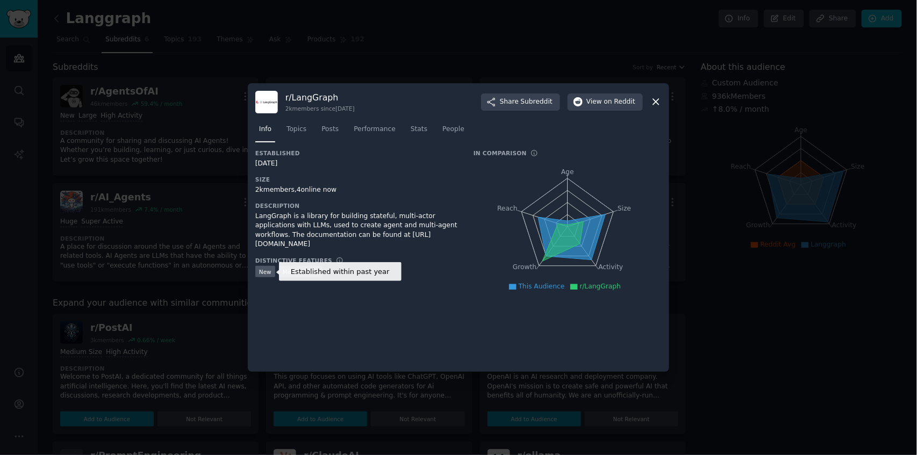
click at [184, 248] on div at bounding box center [458, 227] width 917 height 455
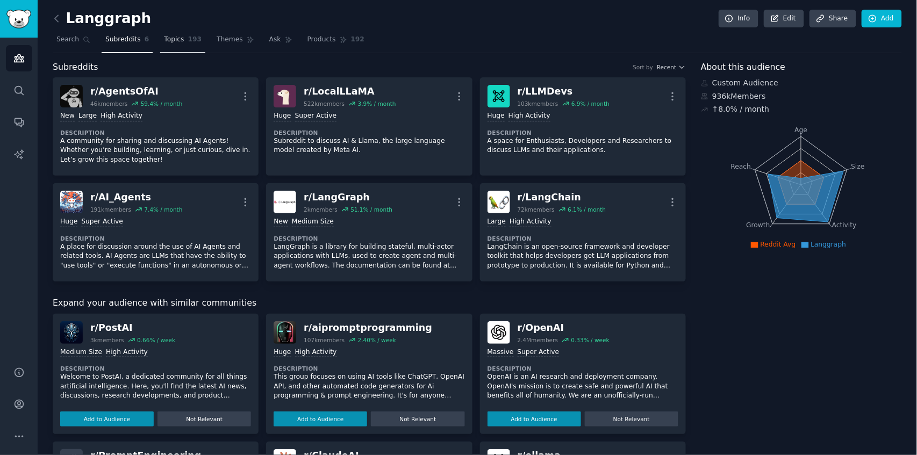
click at [160, 34] on link "Topics 193" at bounding box center [182, 42] width 45 height 22
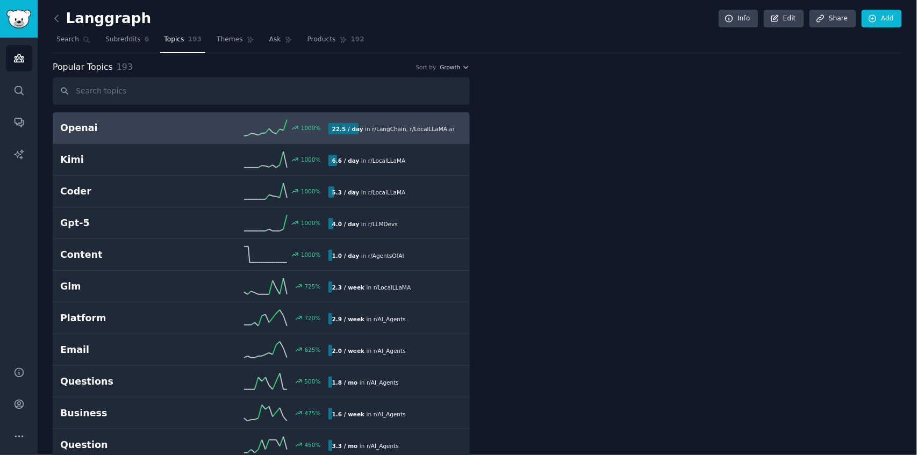
click at [176, 36] on span "Topics" at bounding box center [174, 40] width 20 height 10
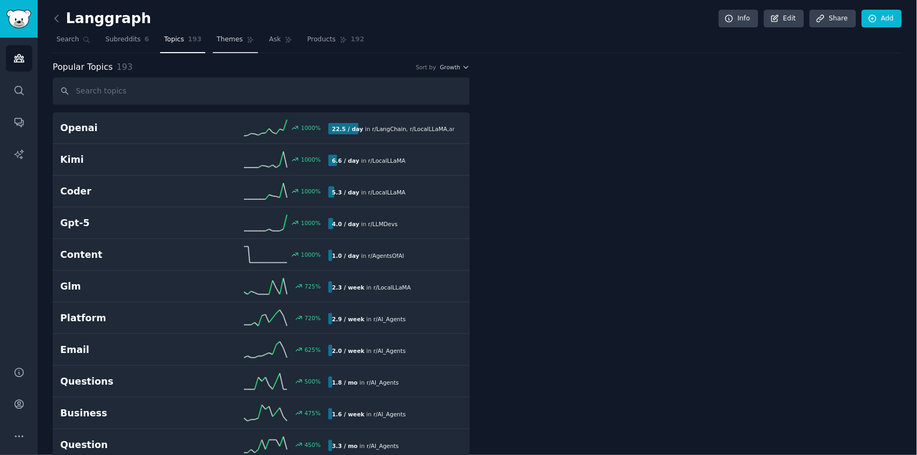
click at [219, 40] on span "Themes" at bounding box center [230, 40] width 26 height 10
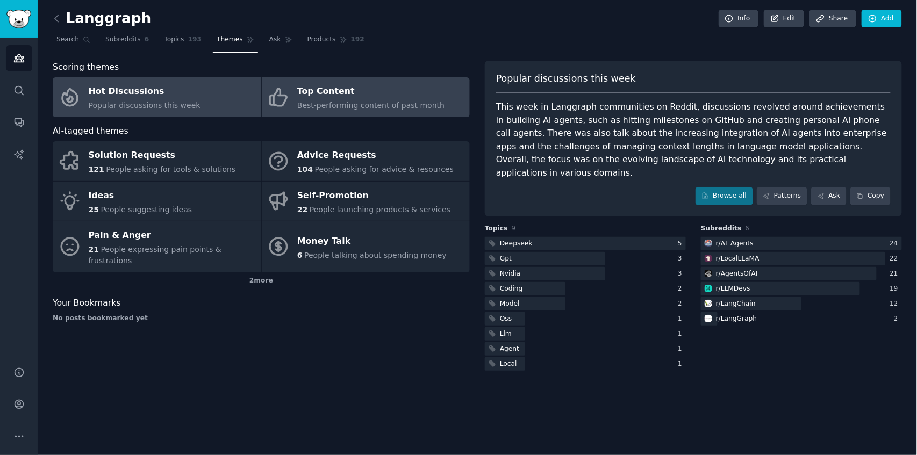
click at [361, 94] on div "Top Content" at bounding box center [370, 91] width 147 height 17
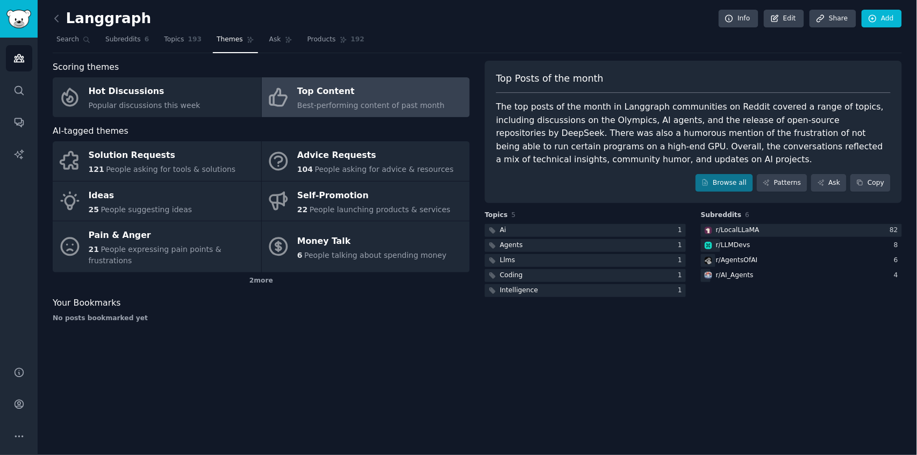
click at [561, 113] on div "The top posts of the month in Langgraph communities on Reddit covered a range o…" at bounding box center [693, 134] width 395 height 66
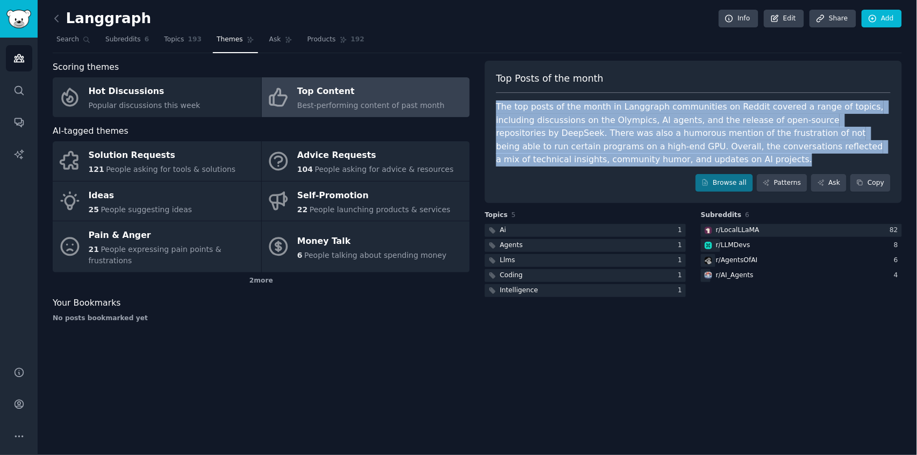
click at [561, 113] on div "The top posts of the month in Langgraph communities on Reddit covered a range o…" at bounding box center [693, 134] width 395 height 66
click at [573, 123] on div "The top posts of the month in Langgraph communities on Reddit covered a range o…" at bounding box center [693, 134] width 395 height 66
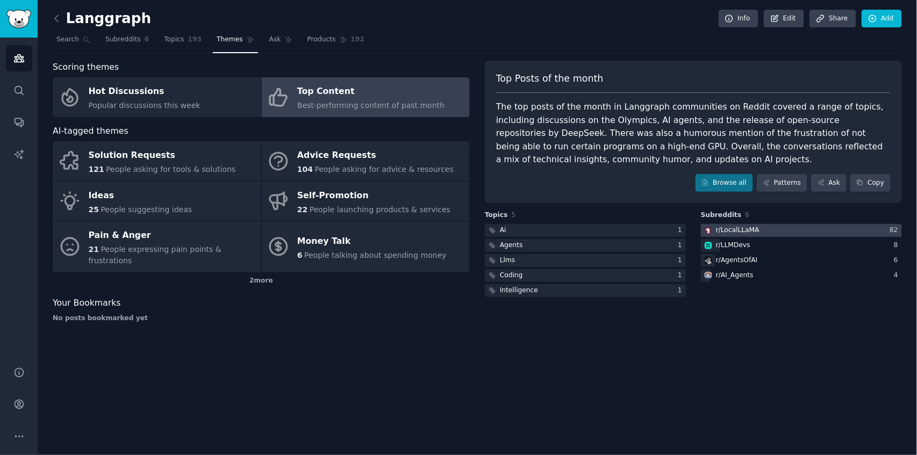
click at [717, 229] on div "r/ LocalLLaMA" at bounding box center [738, 231] width 44 height 10
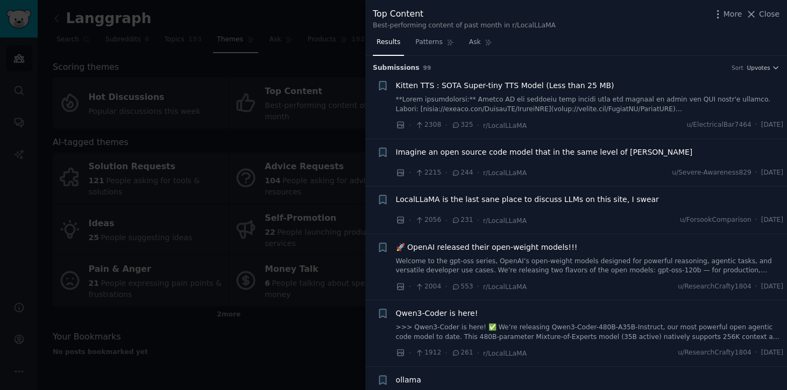
click at [215, 88] on div at bounding box center [393, 195] width 787 height 390
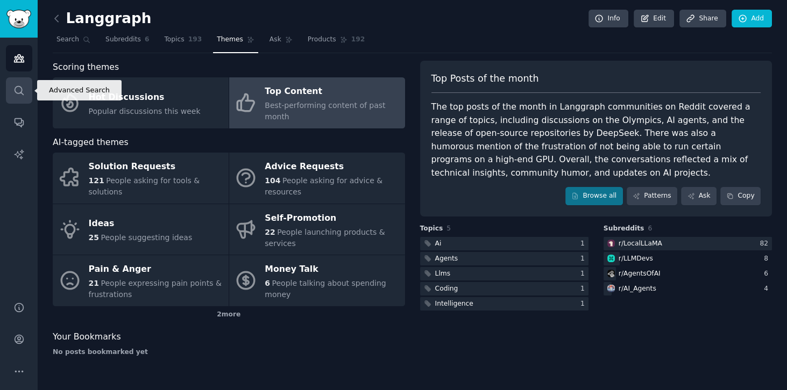
click at [17, 86] on icon "Sidebar" at bounding box center [19, 90] width 9 height 9
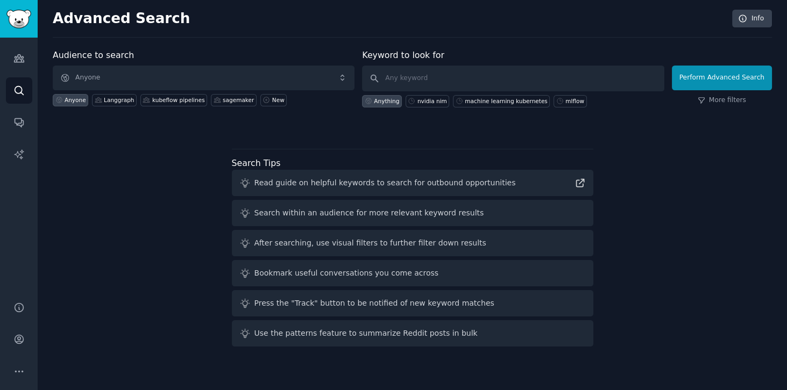
click at [258, 90] on div "Anyone Langgraph kubeflow pipelines sagemaker New" at bounding box center [204, 98] width 302 height 16
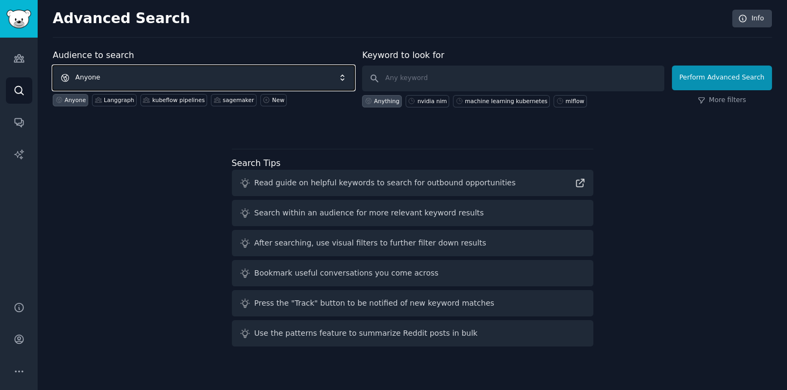
click at [265, 86] on span "Anyone" at bounding box center [204, 78] width 302 height 25
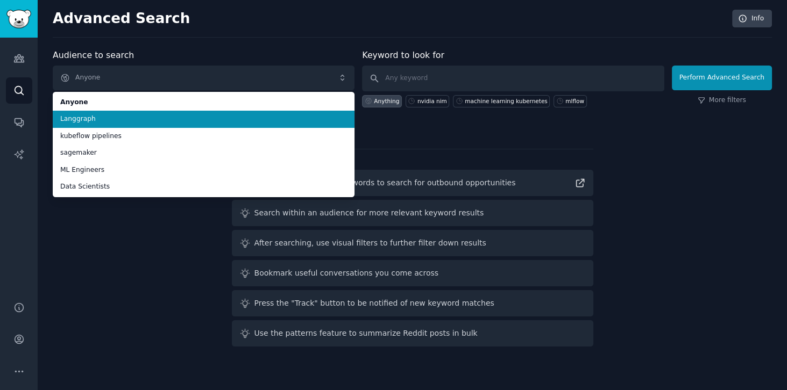
click at [177, 124] on li "Langgraph" at bounding box center [204, 119] width 302 height 17
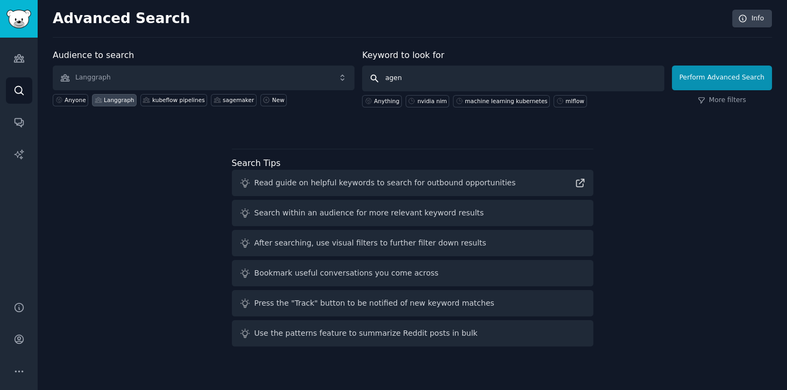
type input "agent"
click button "Perform Advanced Search" at bounding box center [721, 78] width 100 height 25
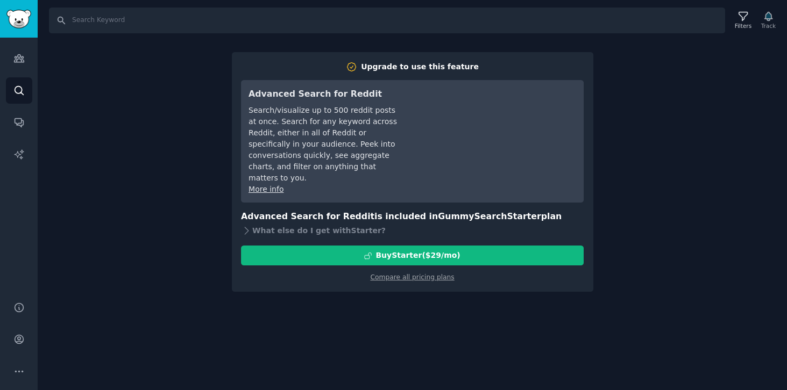
click at [122, 191] on div "Search Filters Track Upgrade to use this feature Advanced Search for Reddit Sea…" at bounding box center [412, 195] width 749 height 390
